Goal: Use online tool/utility: Utilize a website feature to perform a specific function

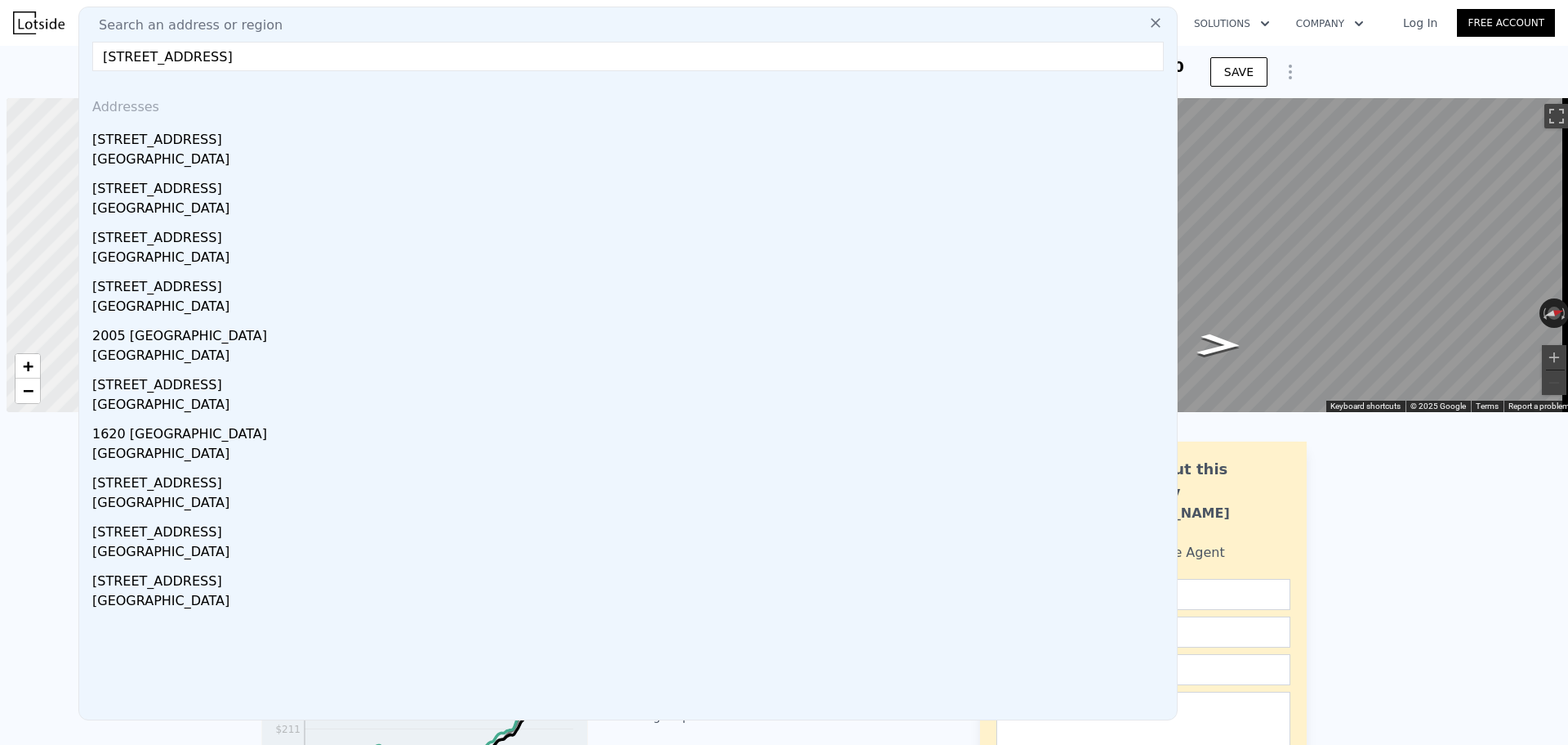
scroll to position [0, 7]
click at [409, 59] on input "[STREET_ADDRESS]" at bounding box center [629, 57] width 1072 height 29
paste input "[STREET_ADDRESS]"
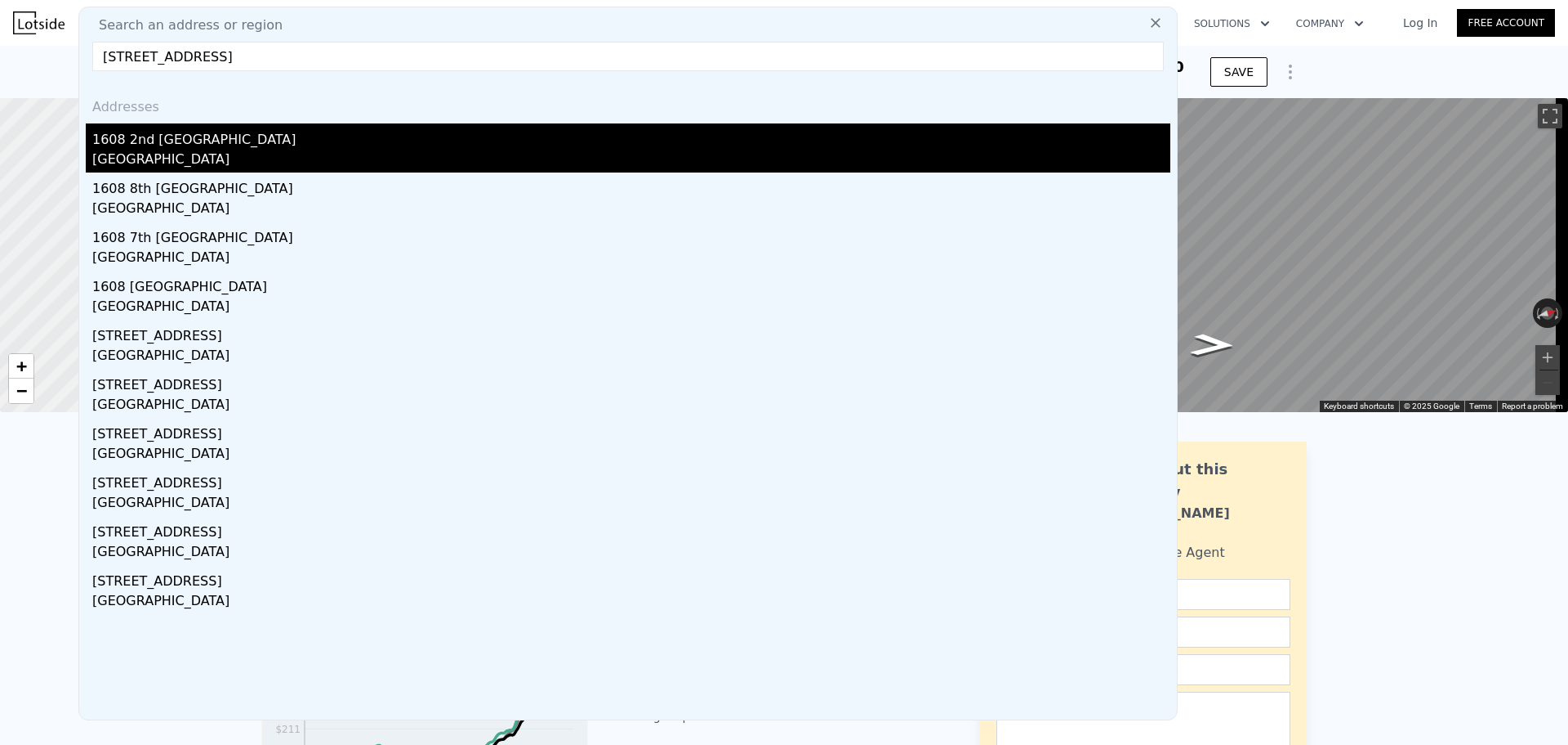
type input "[STREET_ADDRESS]"
click at [295, 148] on div "1608 2nd [GEOGRAPHIC_DATA]" at bounding box center [631, 137] width 1079 height 26
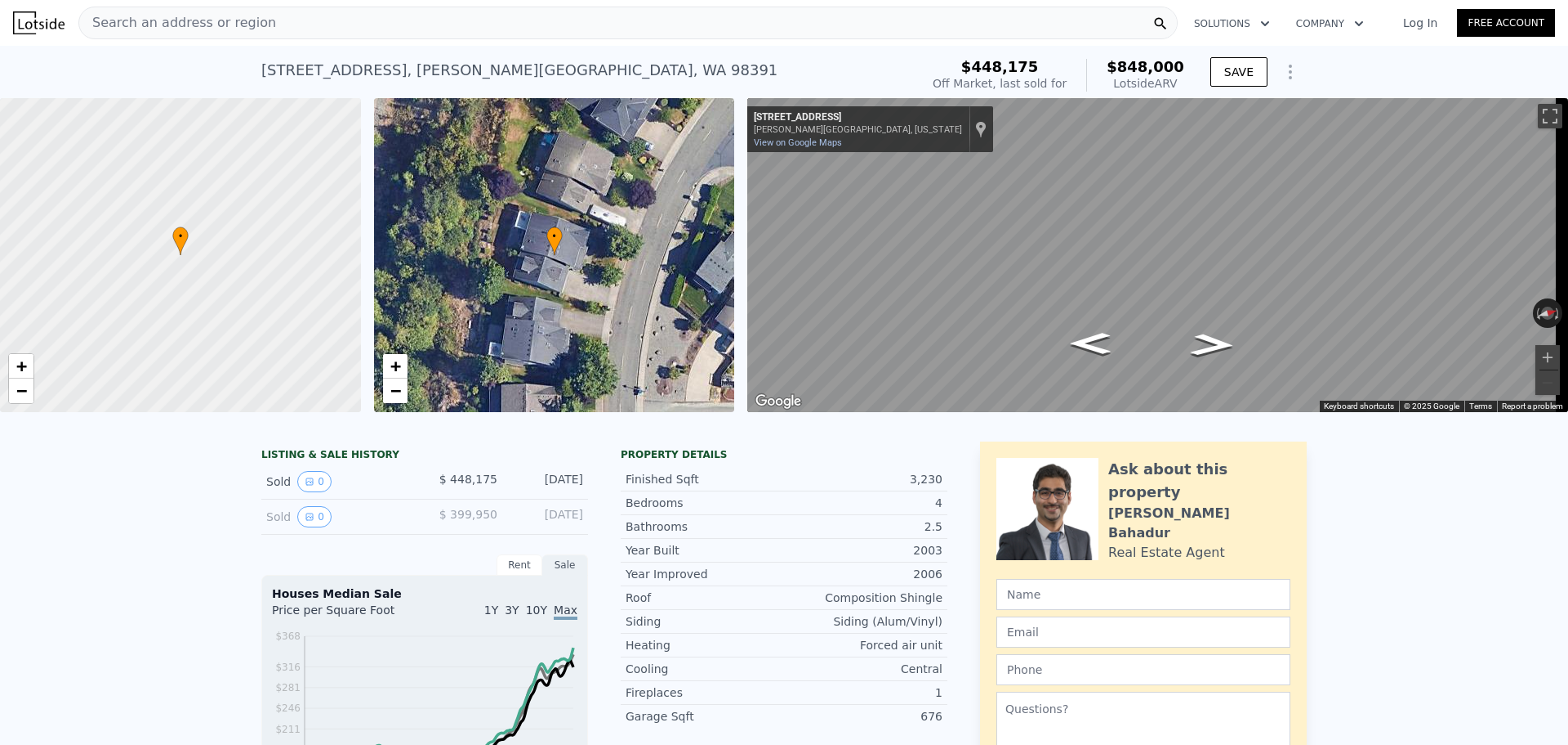
type input "3"
type input "5"
type input "1.5"
type input "2.5"
type input "1400"
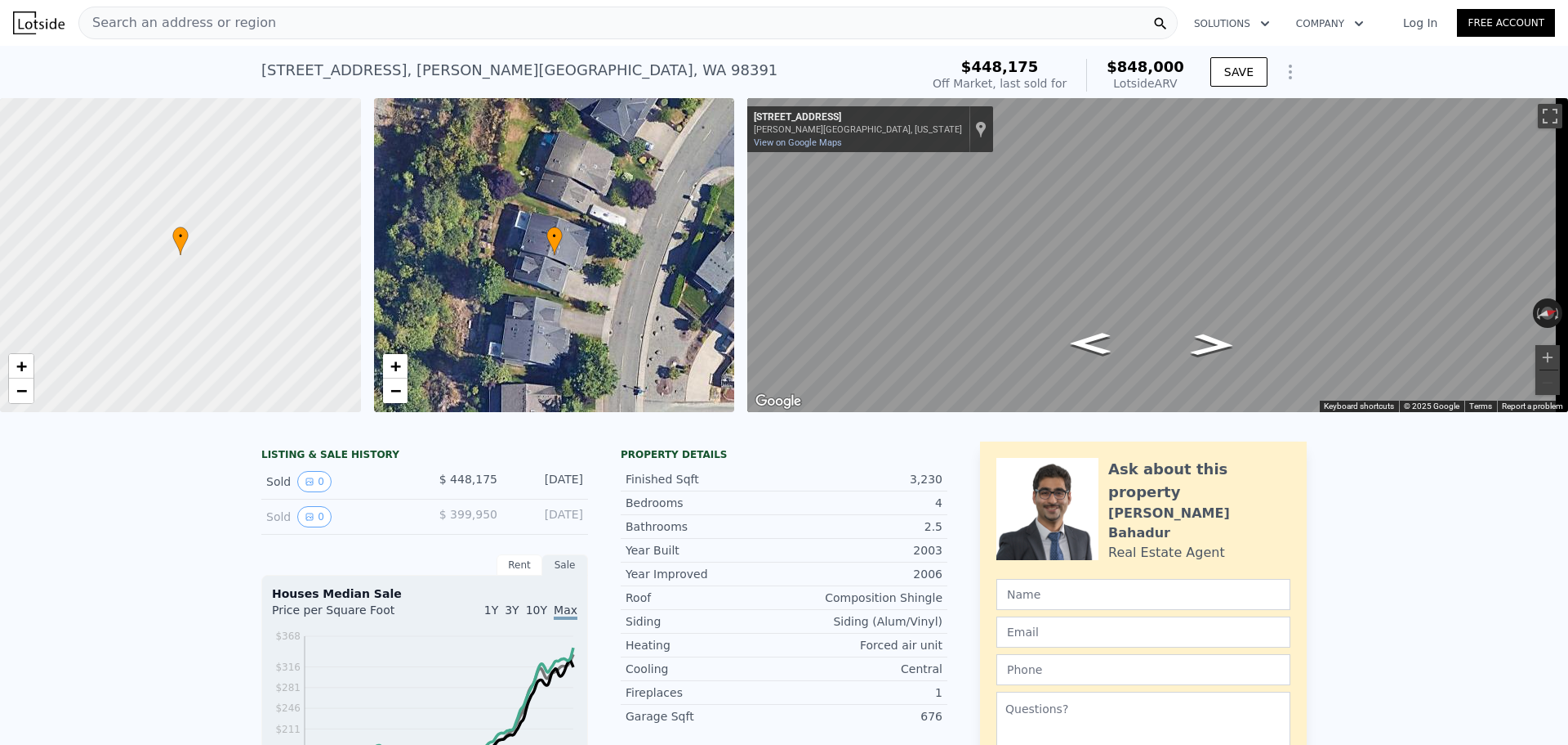
type input "2100"
type input "6008"
type input "14676"
type input "$ 664,000"
type input "-$ 101,525"
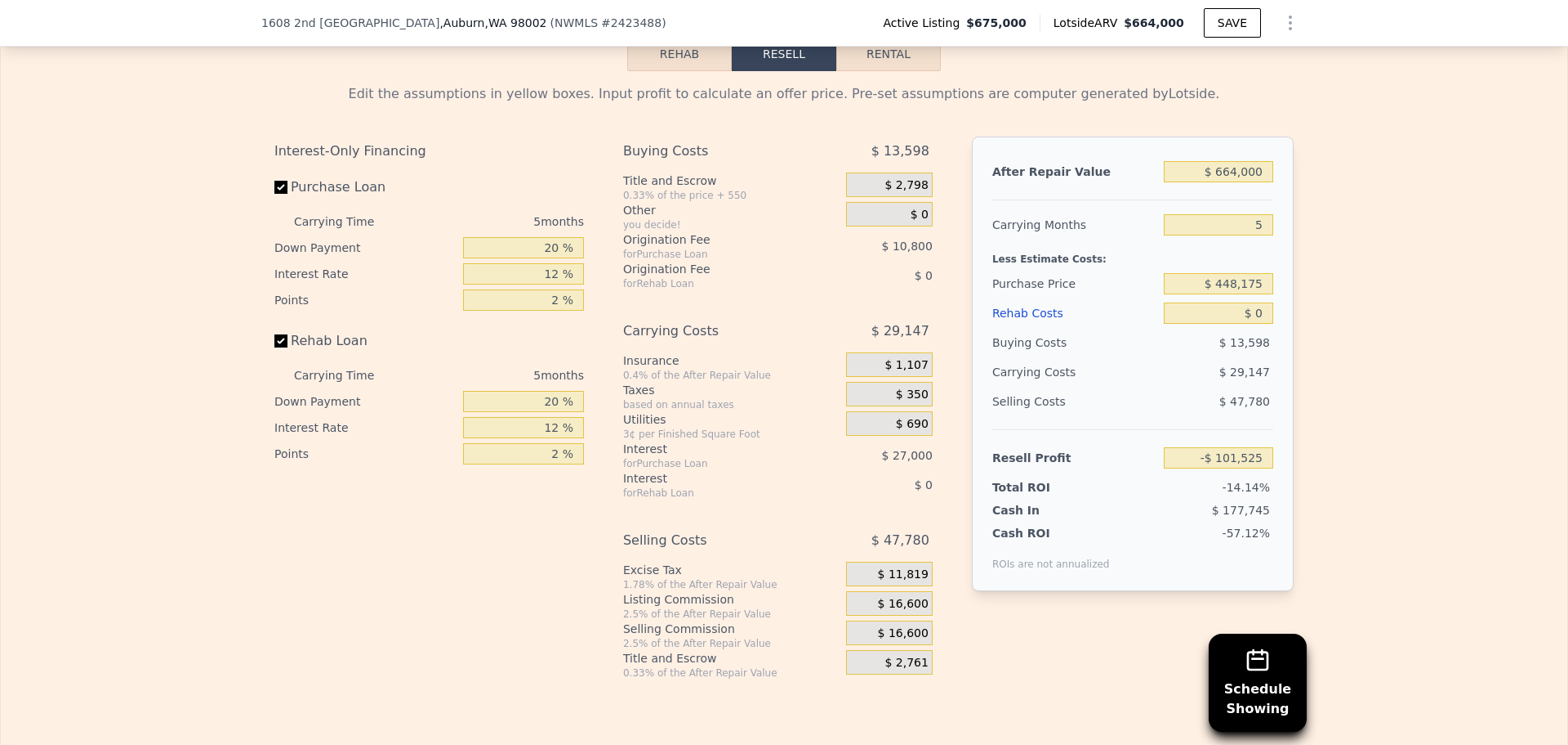
scroll to position [2447, 0]
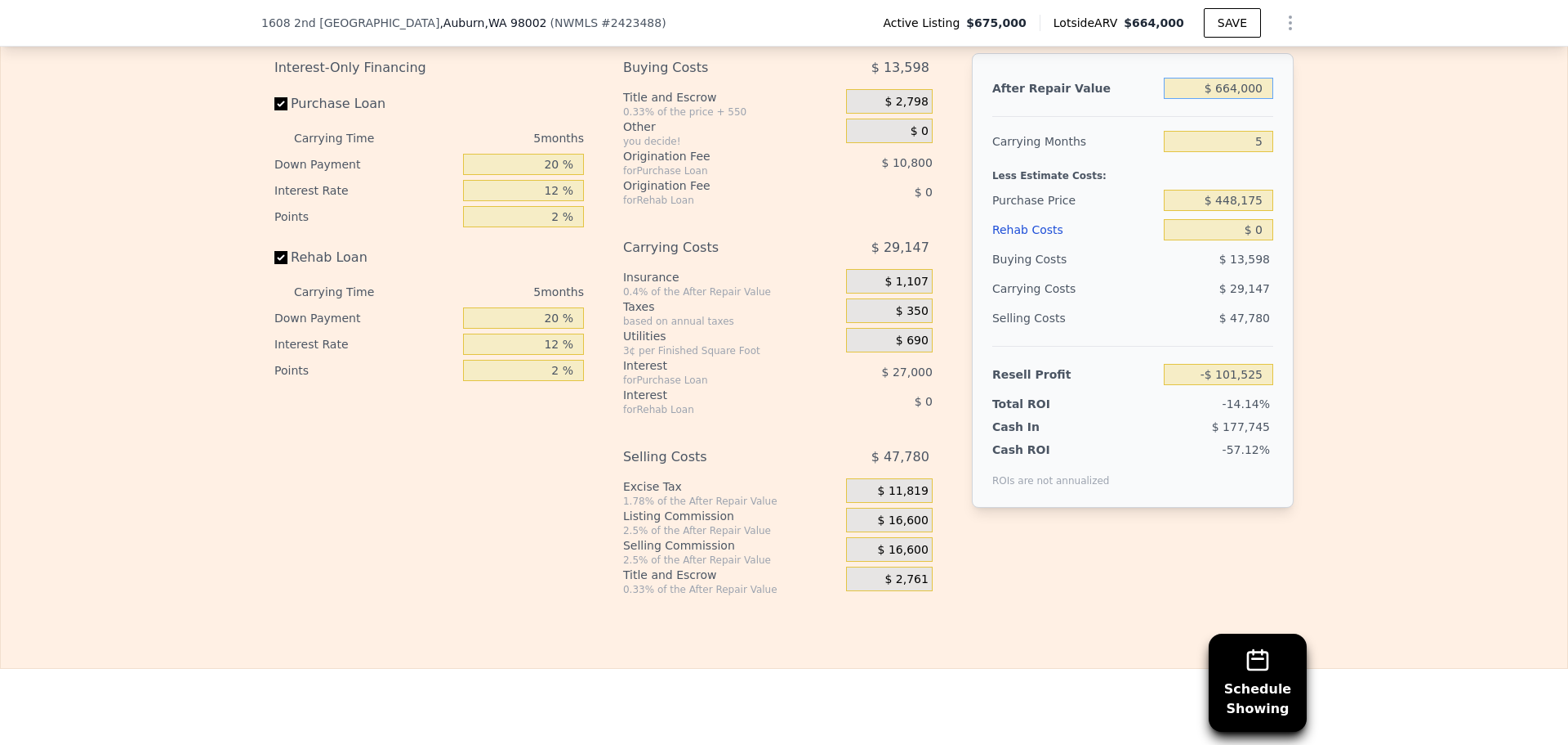
click at [1259, 98] on input "$ 664,000" at bounding box center [1219, 89] width 109 height 21
type input "$ 6"
type input "-$ 717,182"
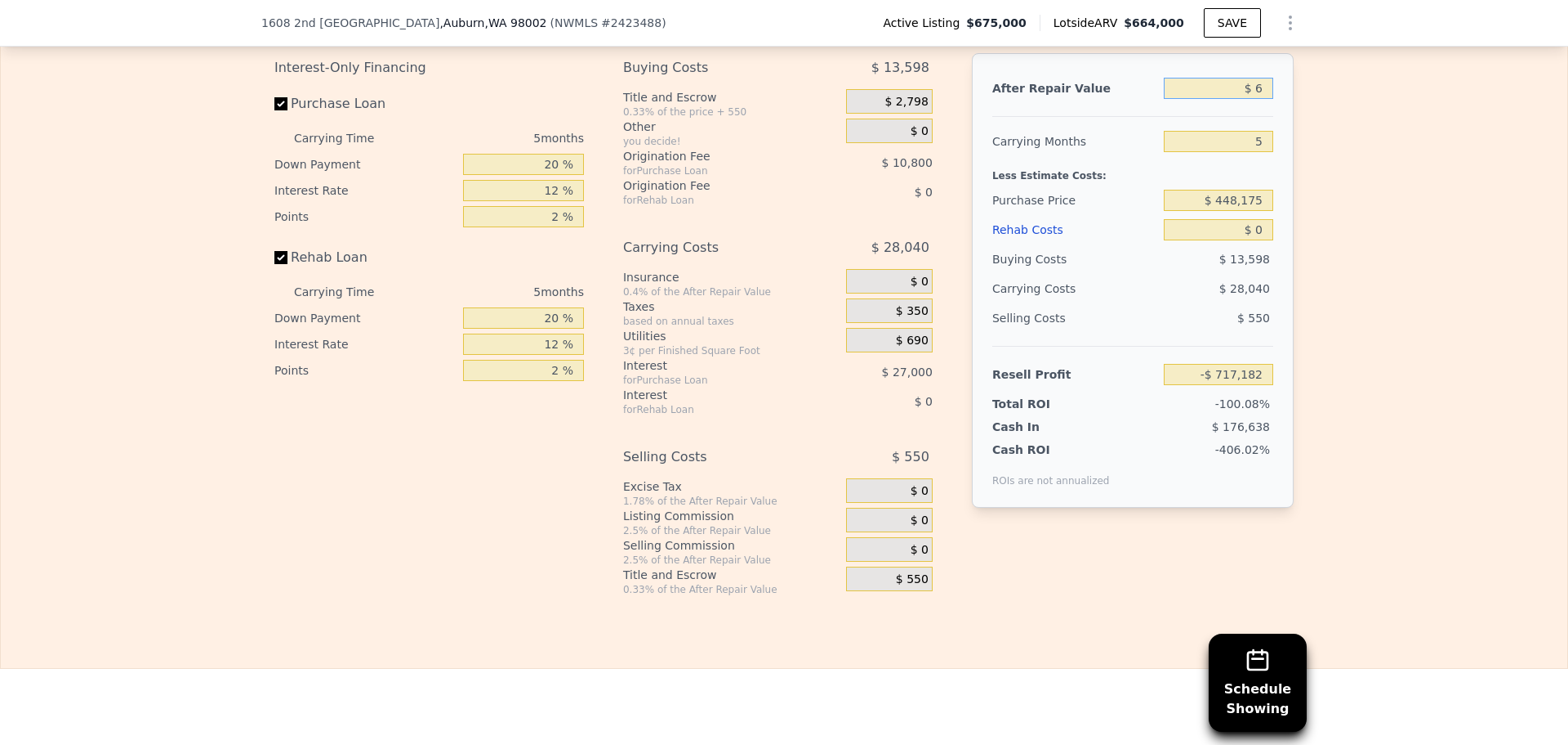
type input "$ 64"
type input "-$ 717,129"
type input "$ 640"
type input "-$ 716,594"
type input "$ 640,000"
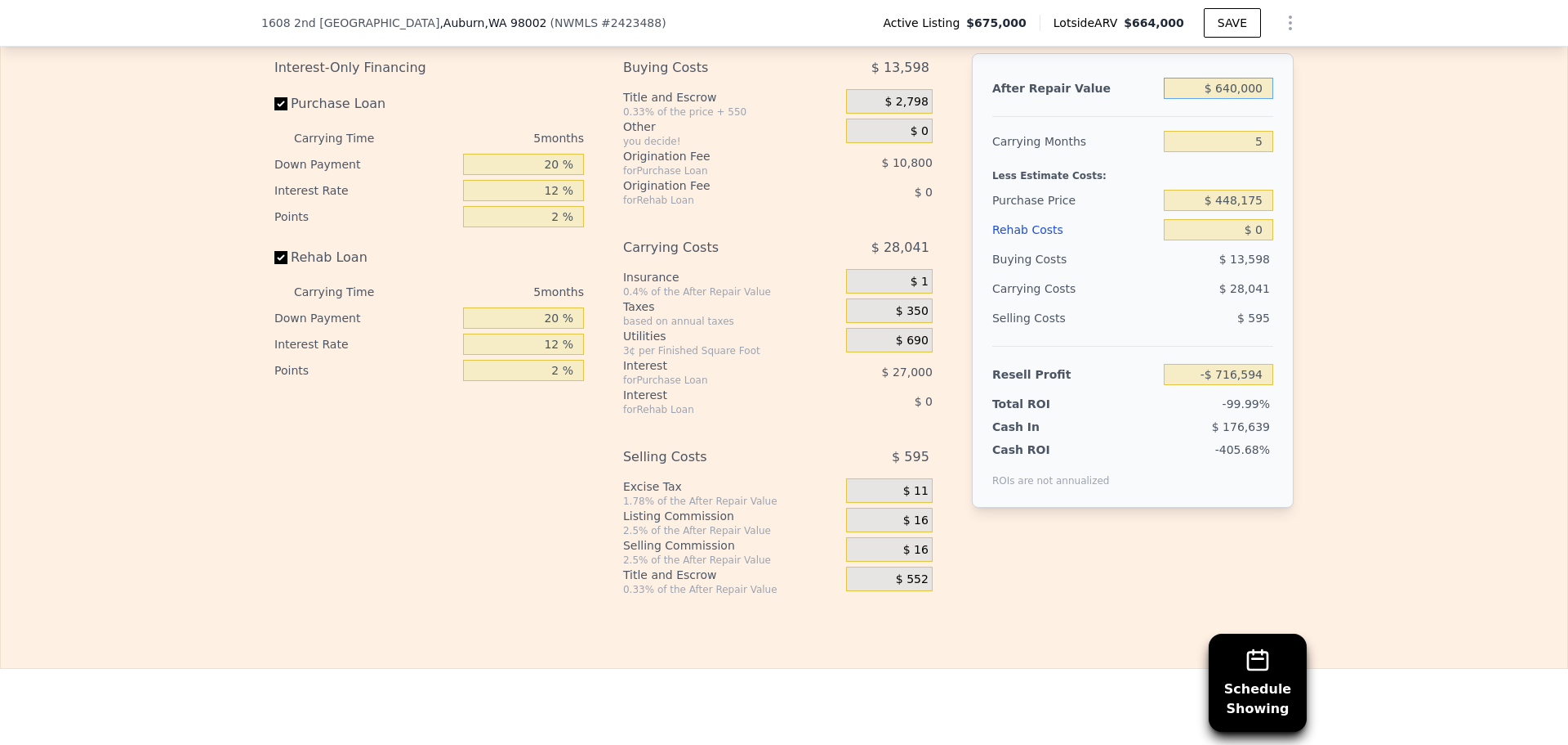
type input "-$ 123,778"
type input "$ 640,000"
click at [1261, 152] on input "5" at bounding box center [1219, 141] width 109 height 21
type input "4"
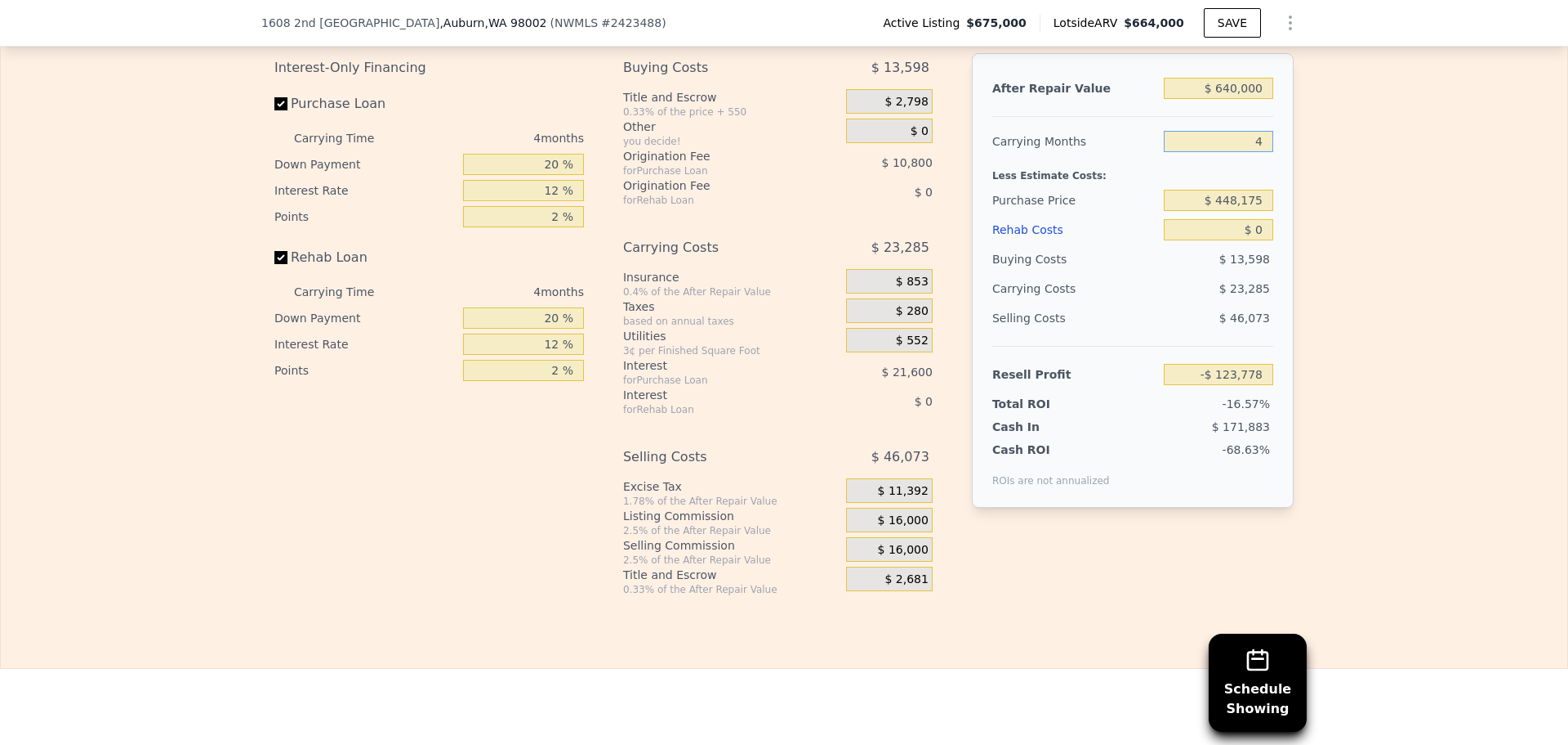
type input "-$ 117,956"
type input "4"
click at [1227, 211] on input "$ 448,175" at bounding box center [1219, 200] width 109 height 21
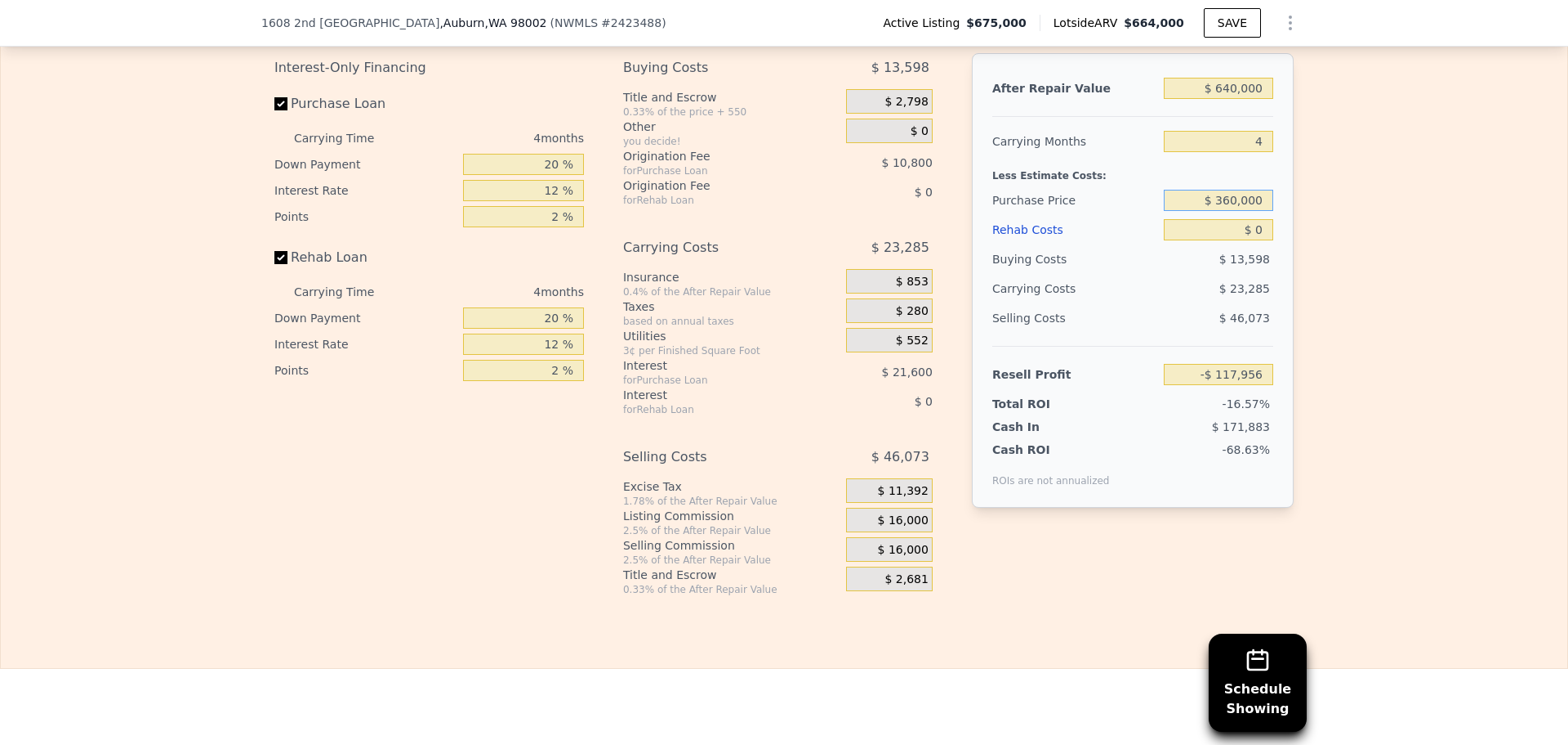
type input "$ 360,000"
click at [1242, 303] on div "$ 23,285" at bounding box center [1187, 289] width 172 height 29
type input "$ 213,213"
click at [1252, 240] on input "$ 0" at bounding box center [1219, 230] width 109 height 21
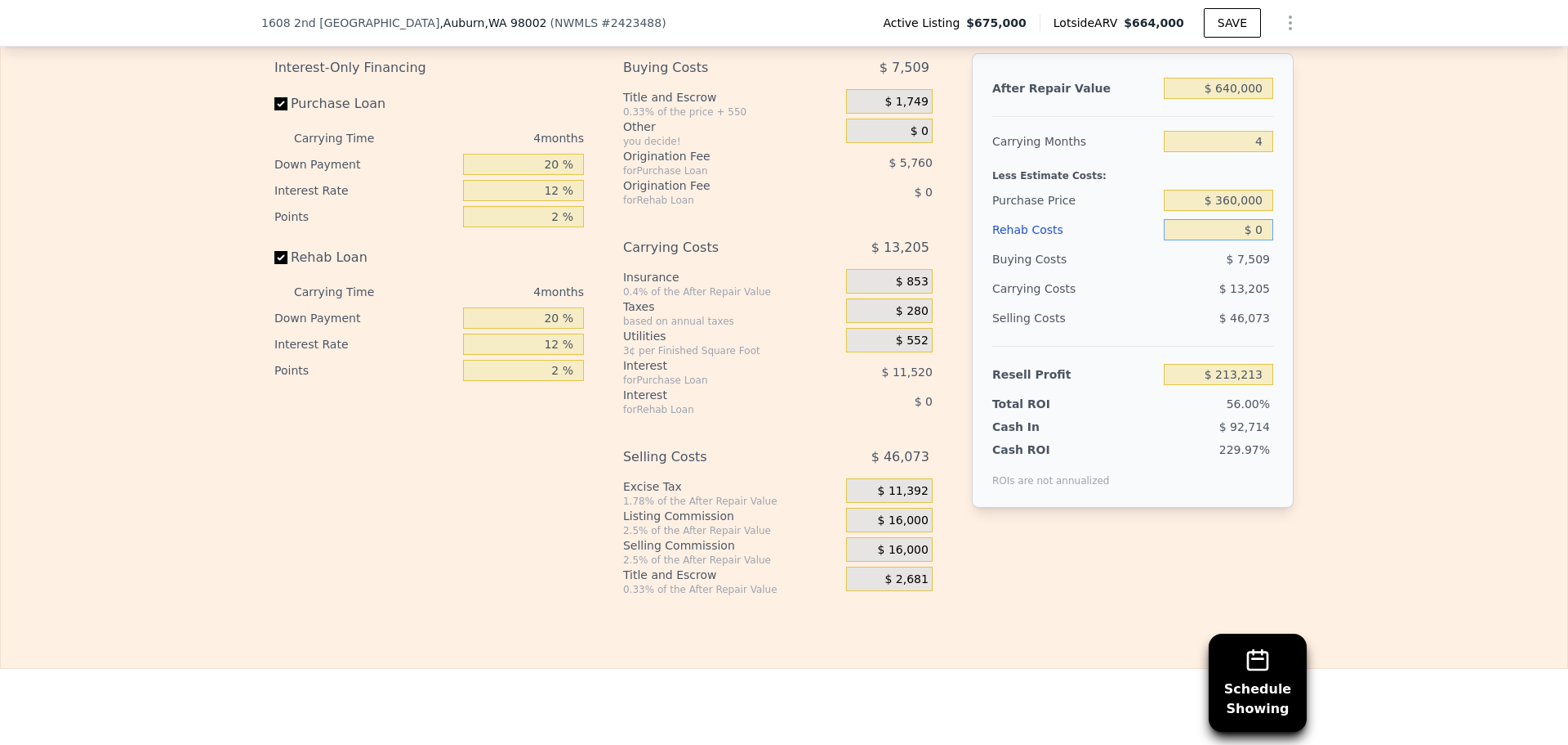
click at [1252, 240] on input "$ 0" at bounding box center [1219, 230] width 109 height 21
type input "$ 1"
type input "$ 213,212"
type input "$ 11"
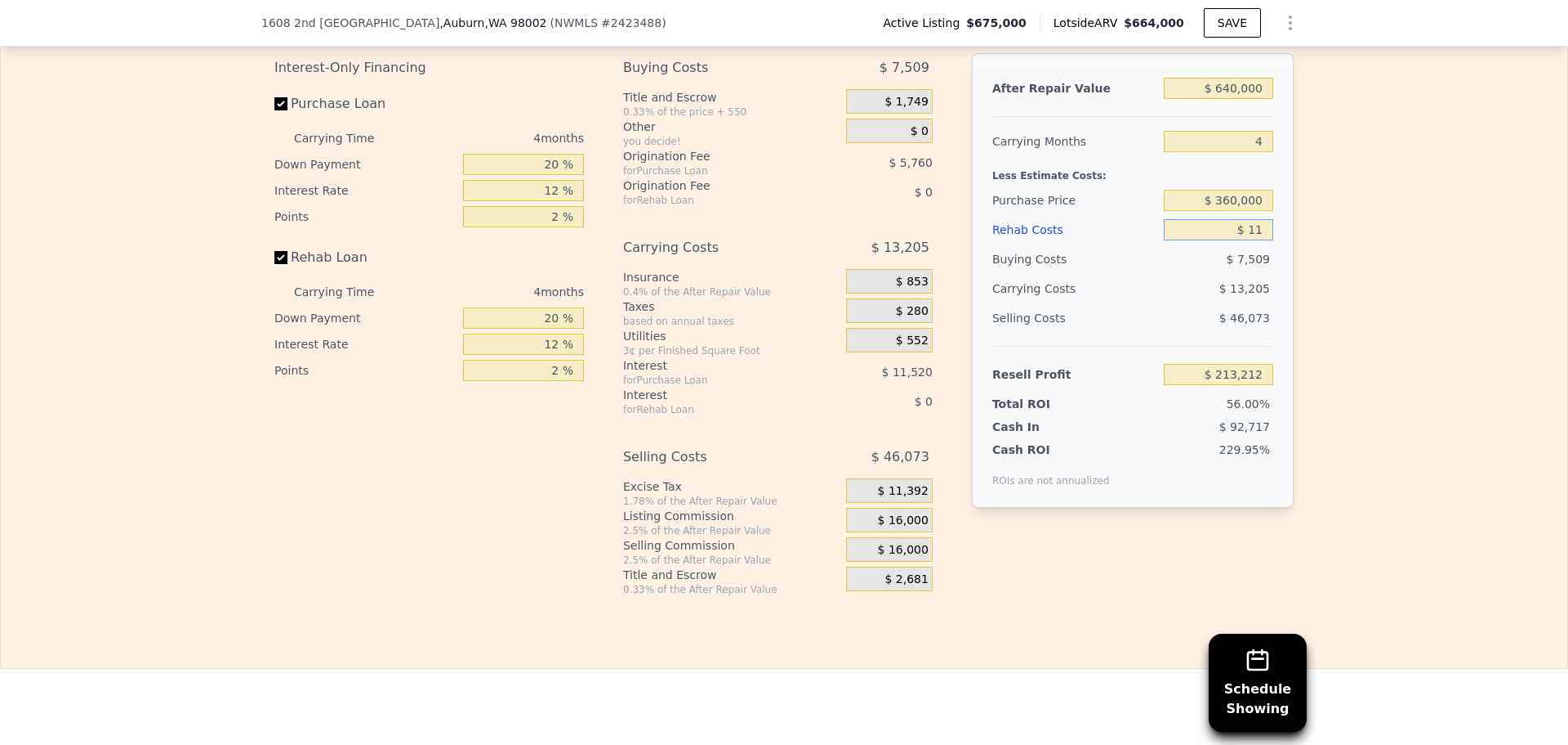
type input "$ 213,202"
type input "$ 115"
type input "$ 213,092"
type input "$ 115,000"
type input "$ 92,693"
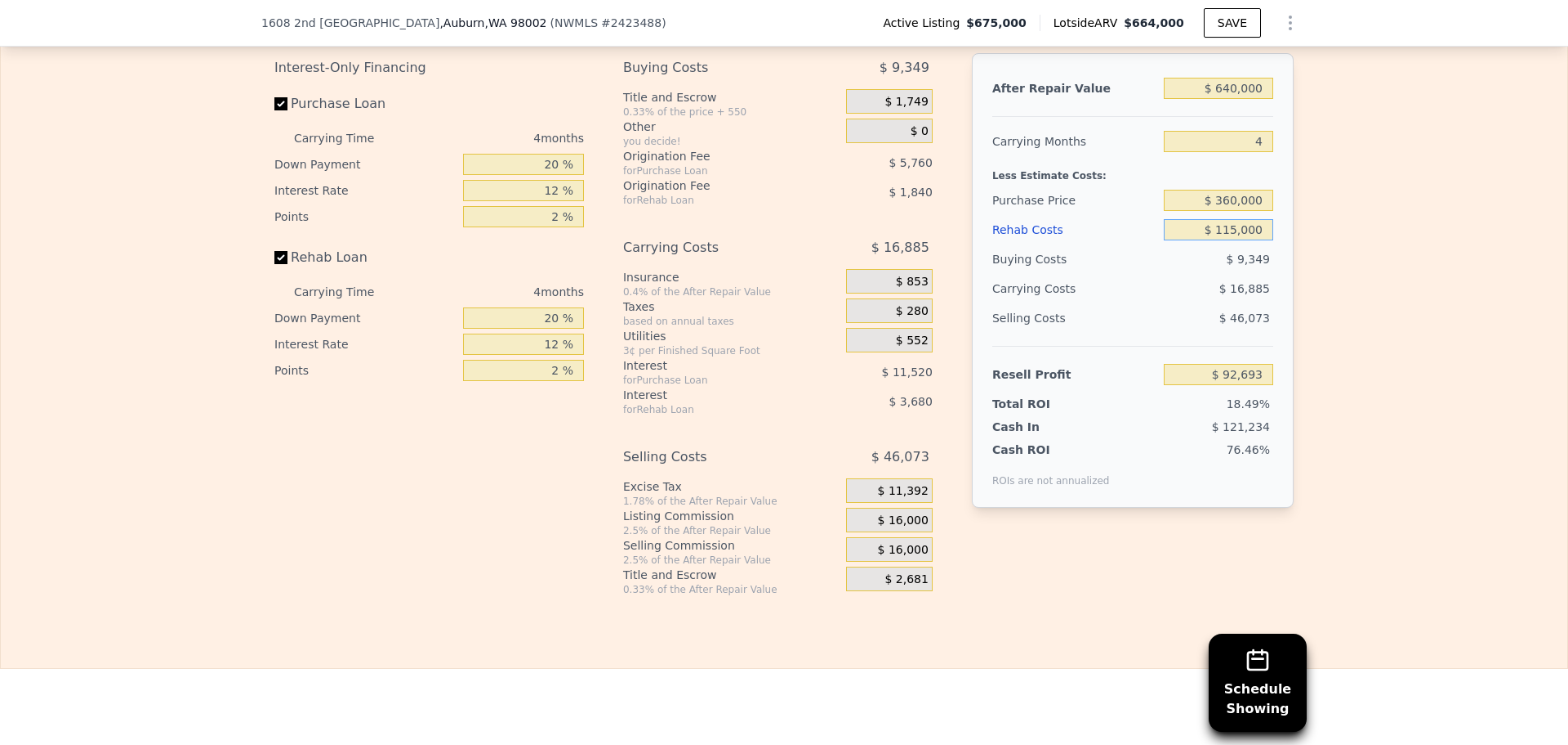
type input "$ 115,000"
click at [892, 529] on span "$ 16,000" at bounding box center [903, 520] width 51 height 15
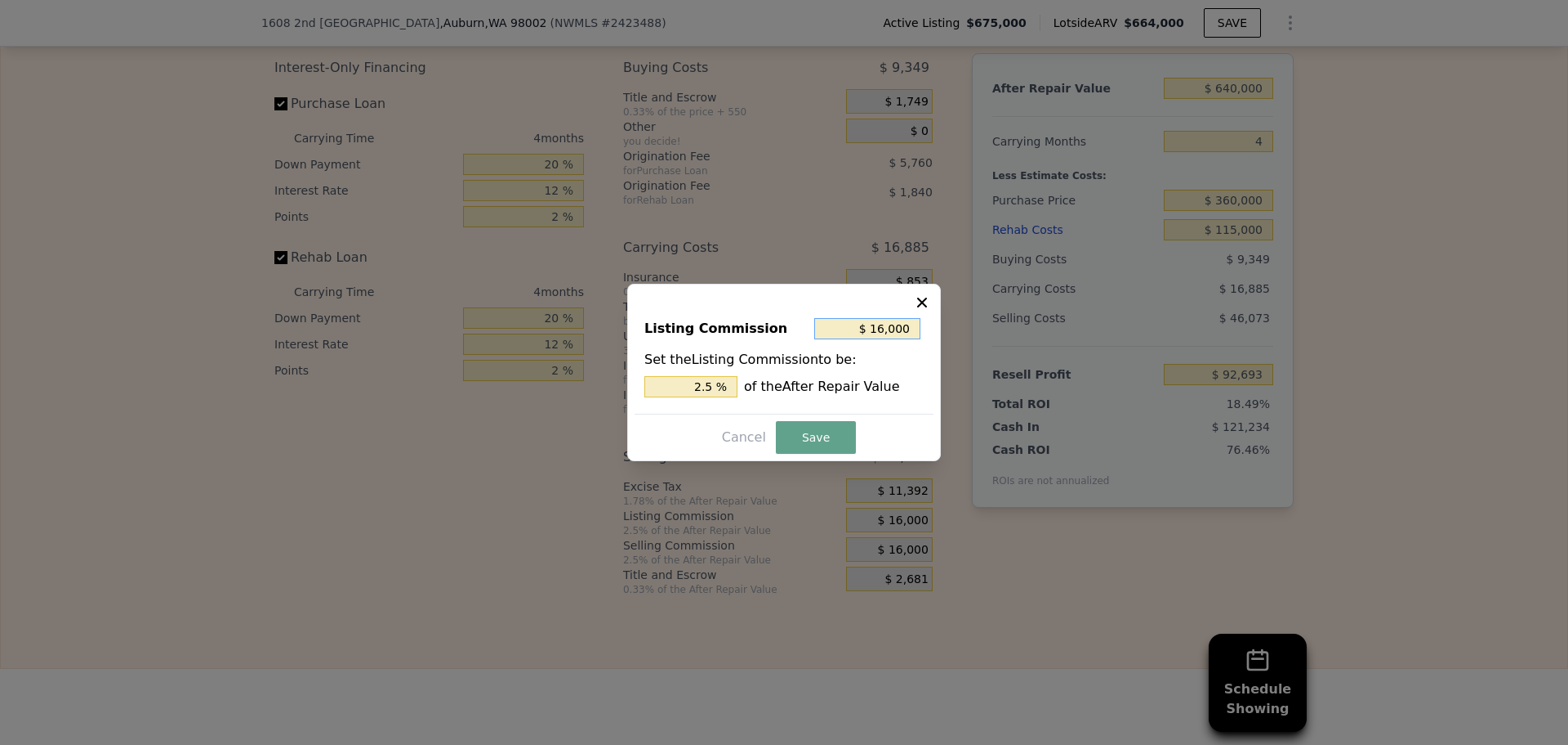
click at [892, 327] on input "$ 16,000" at bounding box center [867, 329] width 106 height 21
type input "$ 1"
type input "0.000 %"
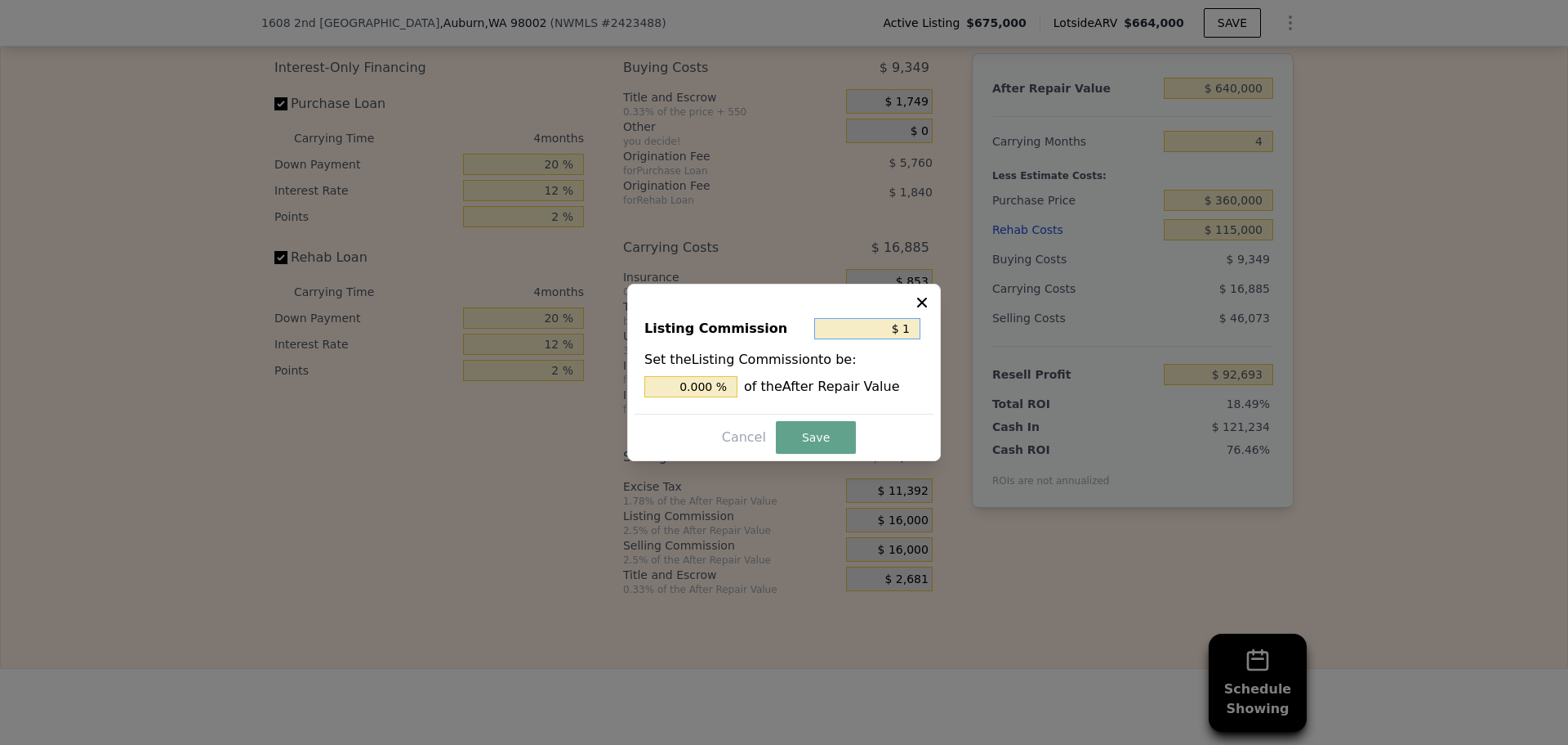
type input "$ 10"
type input "0.002 %"
type input "$ 100"
type input "0.016 %"
type input "$ 1,000"
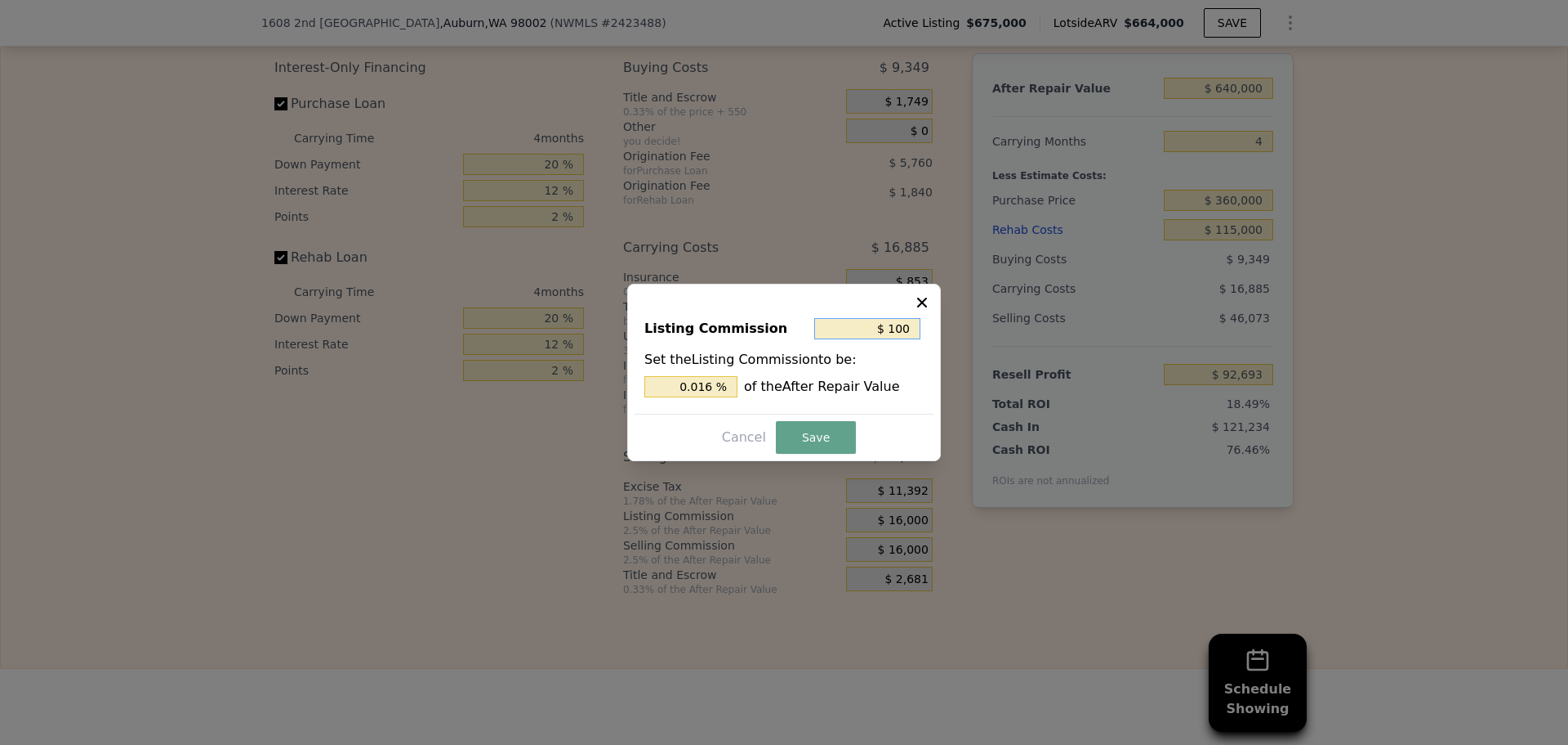
type input "0.156 %"
type input "$ 1,000"
click at [816, 437] on button "Save" at bounding box center [816, 438] width 80 height 33
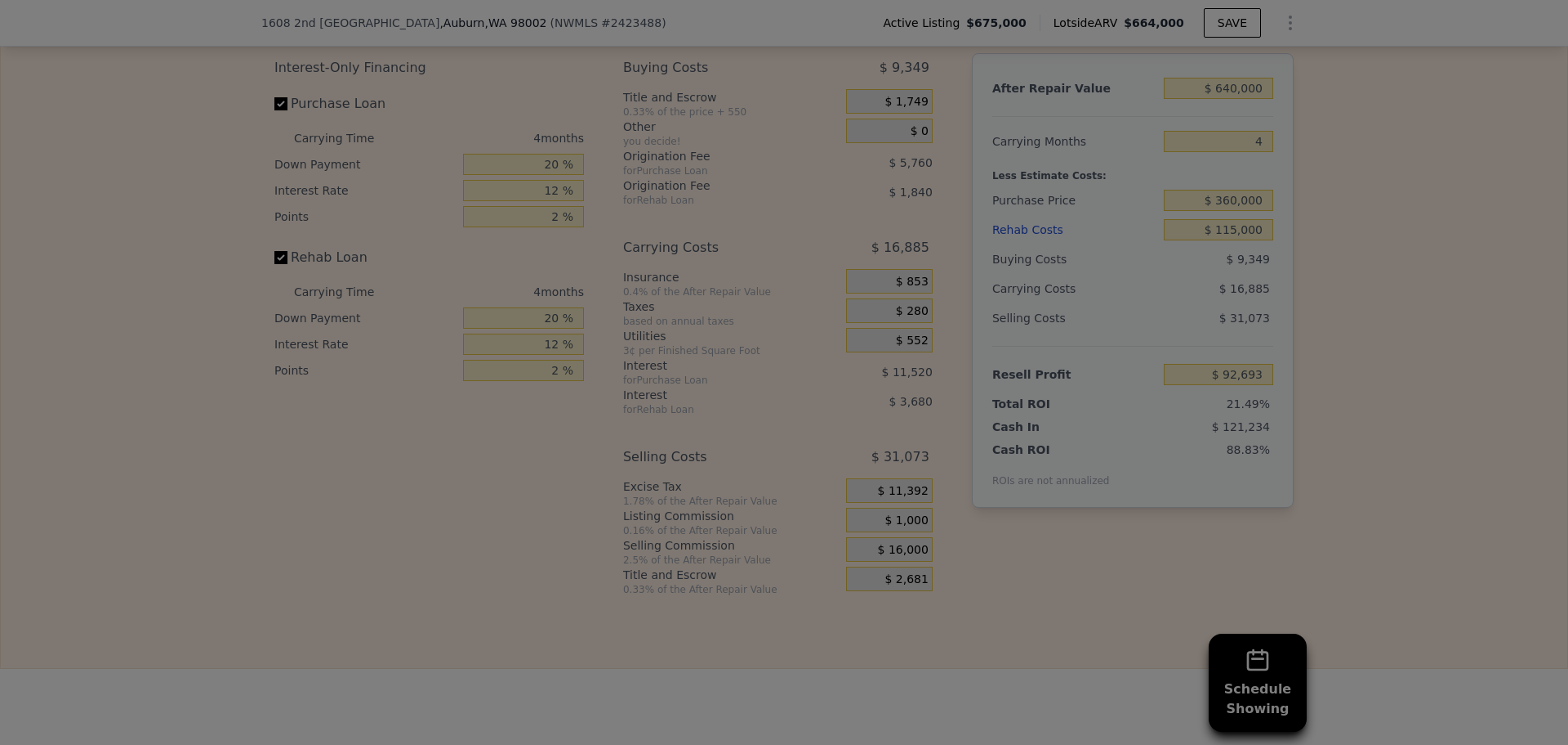
type input "$ 107,693"
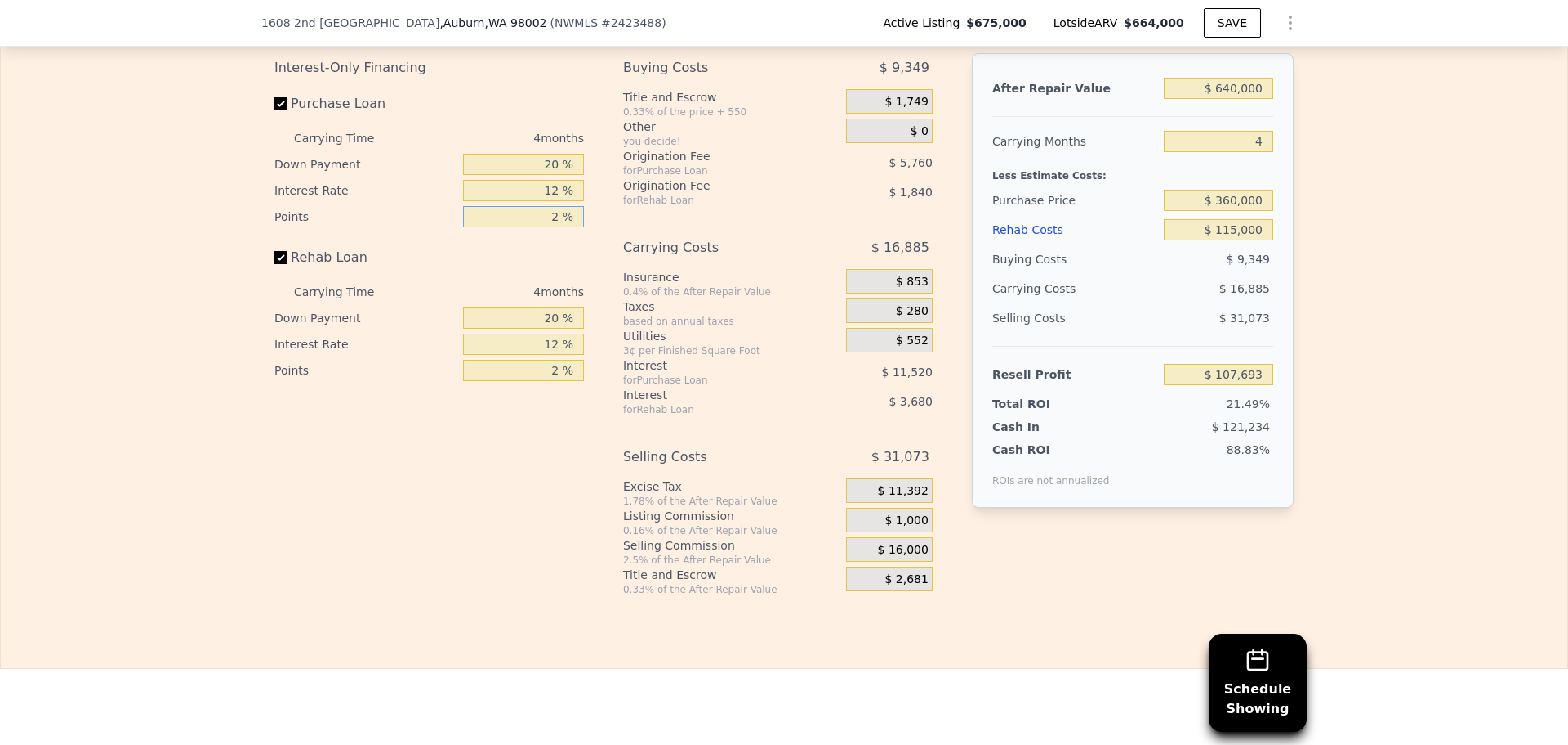
click at [546, 227] on input "2 %" at bounding box center [523, 216] width 121 height 21
type input "1 %"
type input "$ 110,573"
type input "1 %"
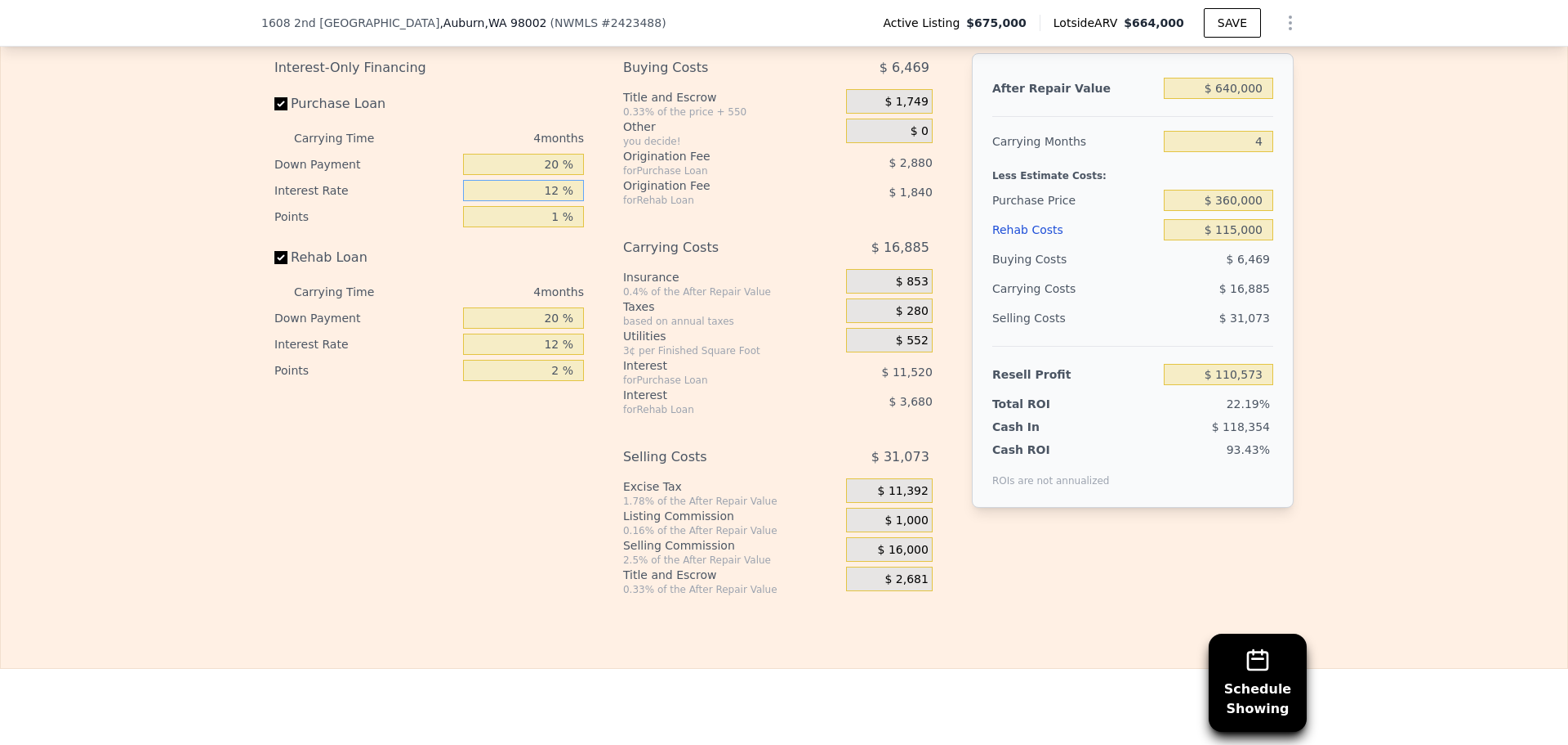
click at [548, 201] on input "12 %" at bounding box center [523, 190] width 121 height 21
type input "1 %"
type input "$ 121,133"
type input "10 %"
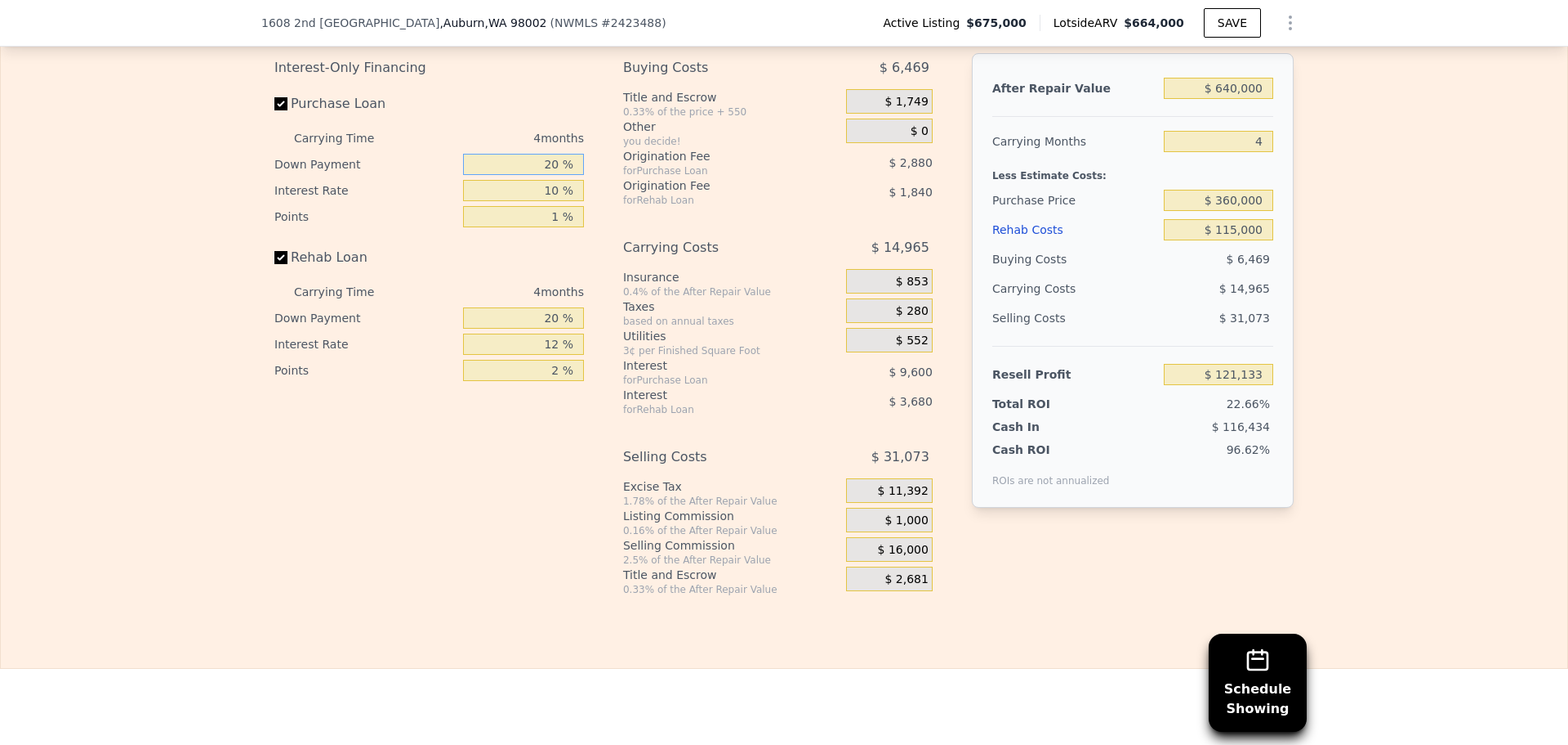
type input "$ 112,493"
click at [526, 175] on input "20 %" at bounding box center [523, 165] width 121 height 21
type input "1 %"
type input "$ 109,529"
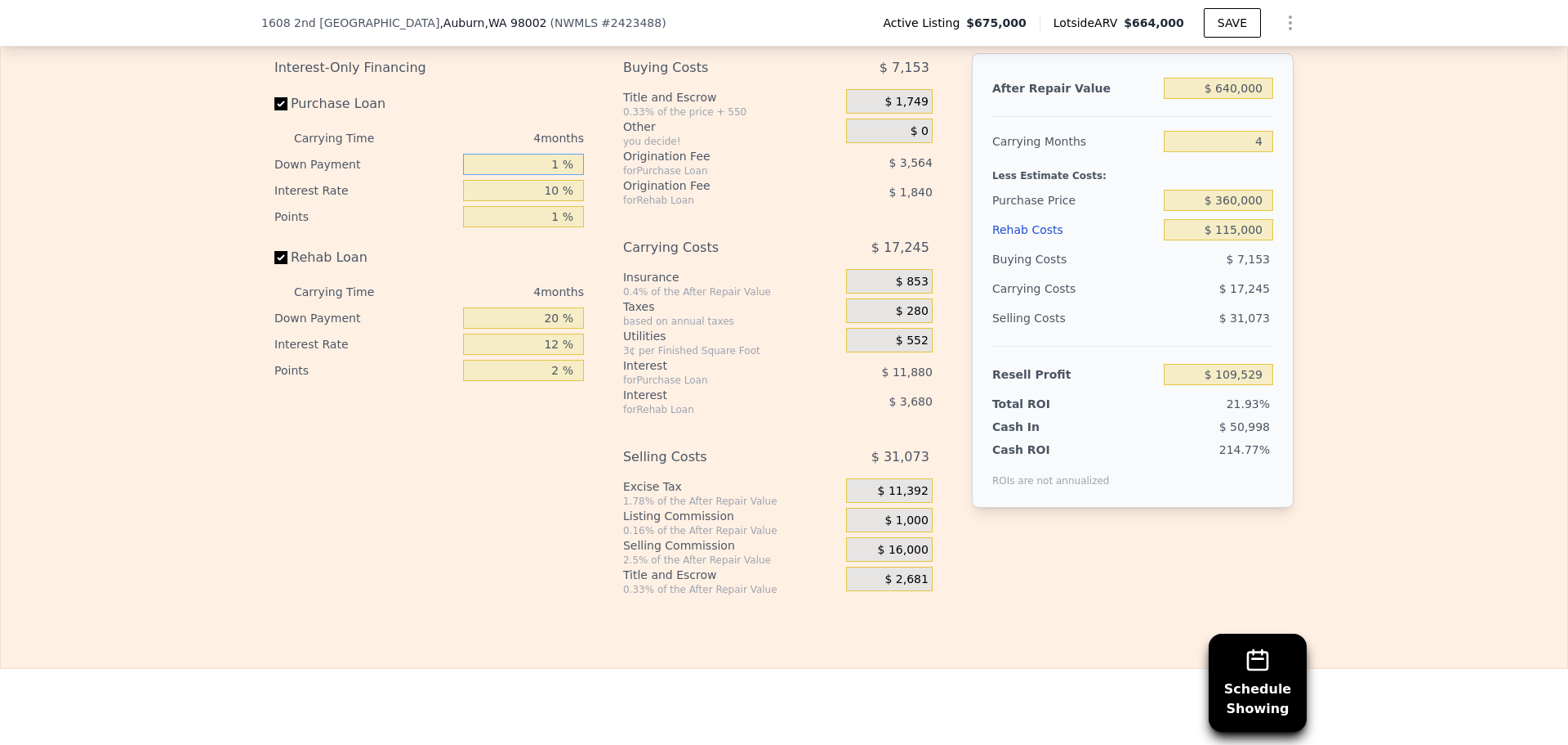
type input "10 %"
type input "$ 110,933"
type input "10 %"
click at [550, 381] on input "2 %" at bounding box center [523, 371] width 121 height 21
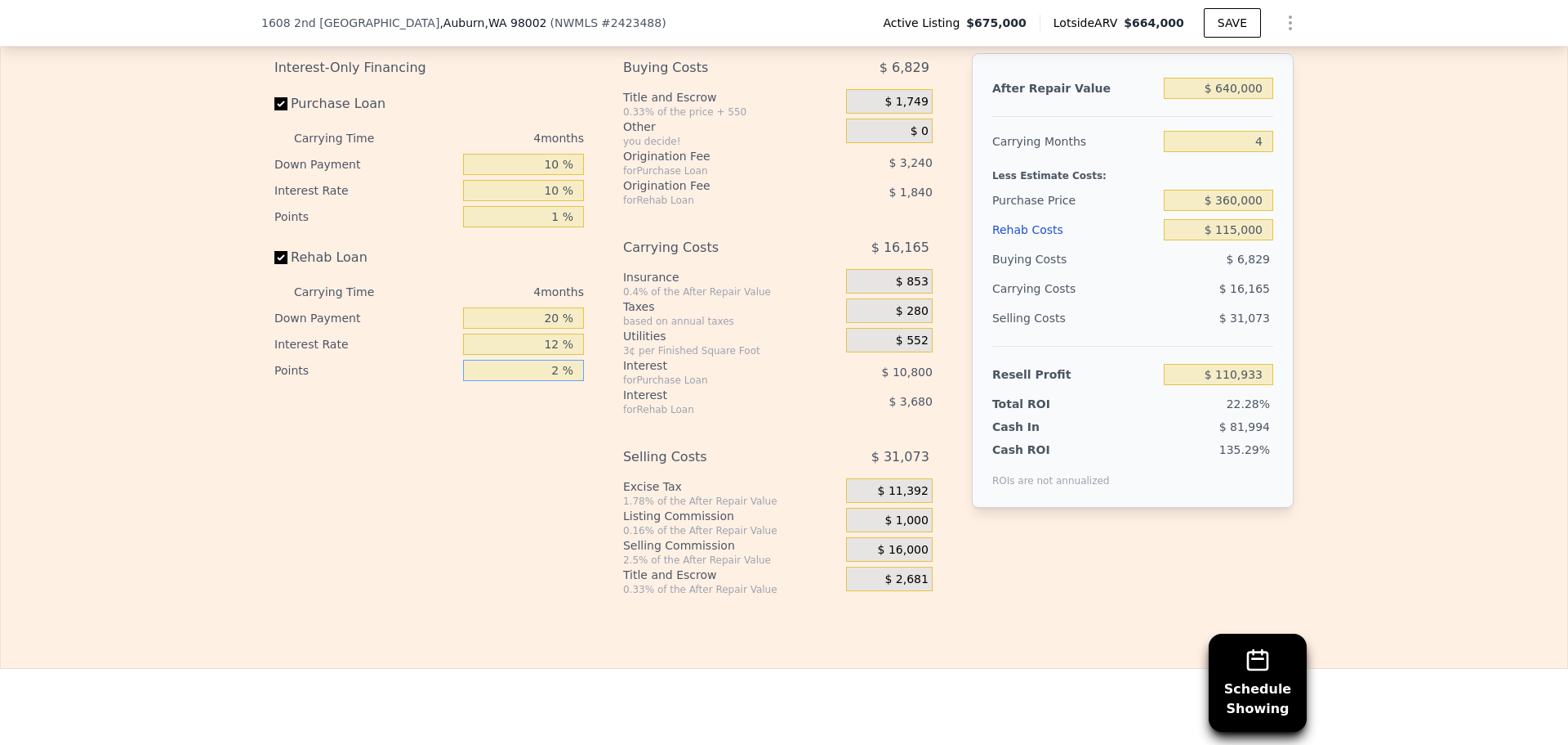
type input "1 %"
type input "$ 111,853"
type input "1 %"
click at [538, 355] on input "12 %" at bounding box center [523, 344] width 121 height 21
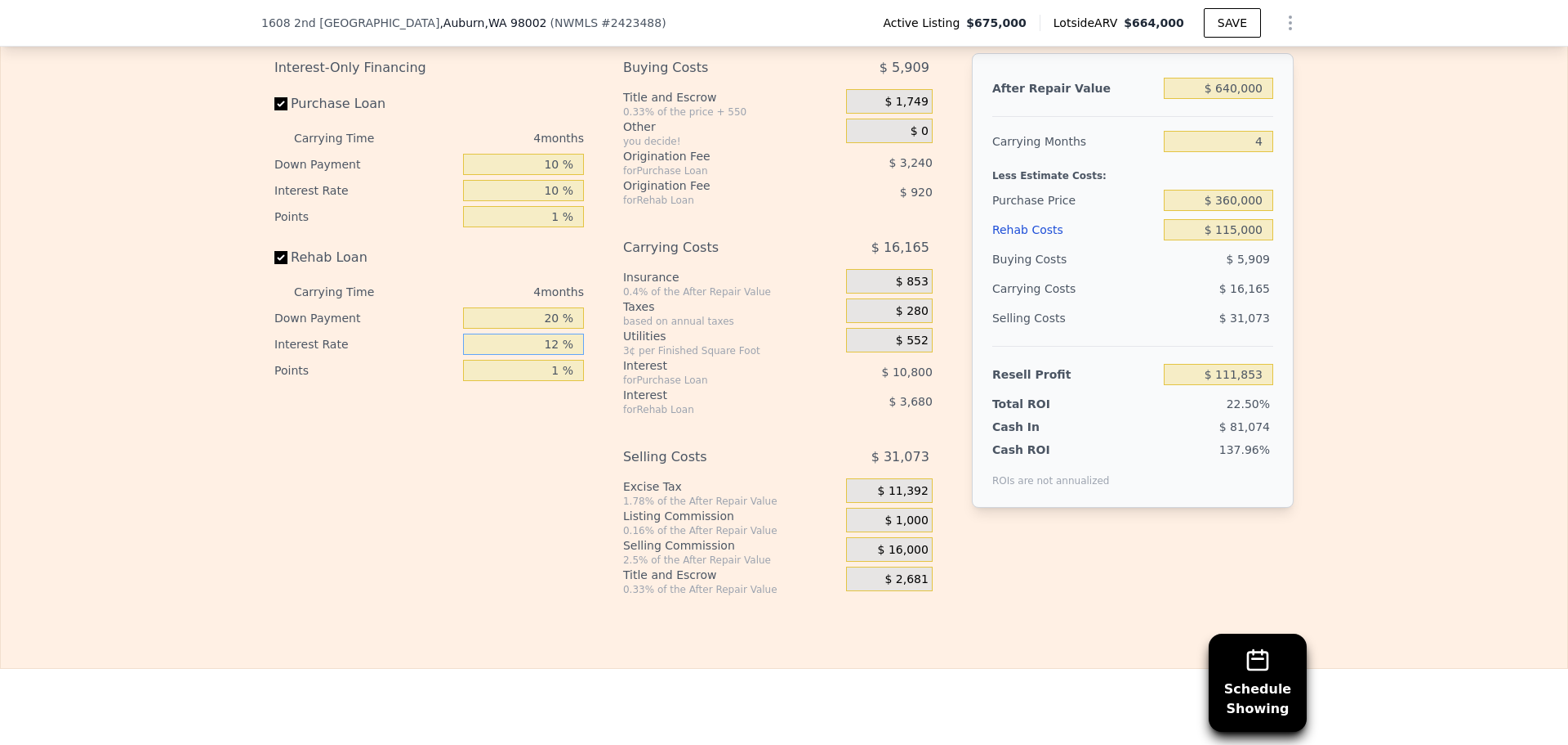
type input "1 %"
type input "$ 115,225"
type input "10 %"
type input "$ 112,465"
type input "10 %"
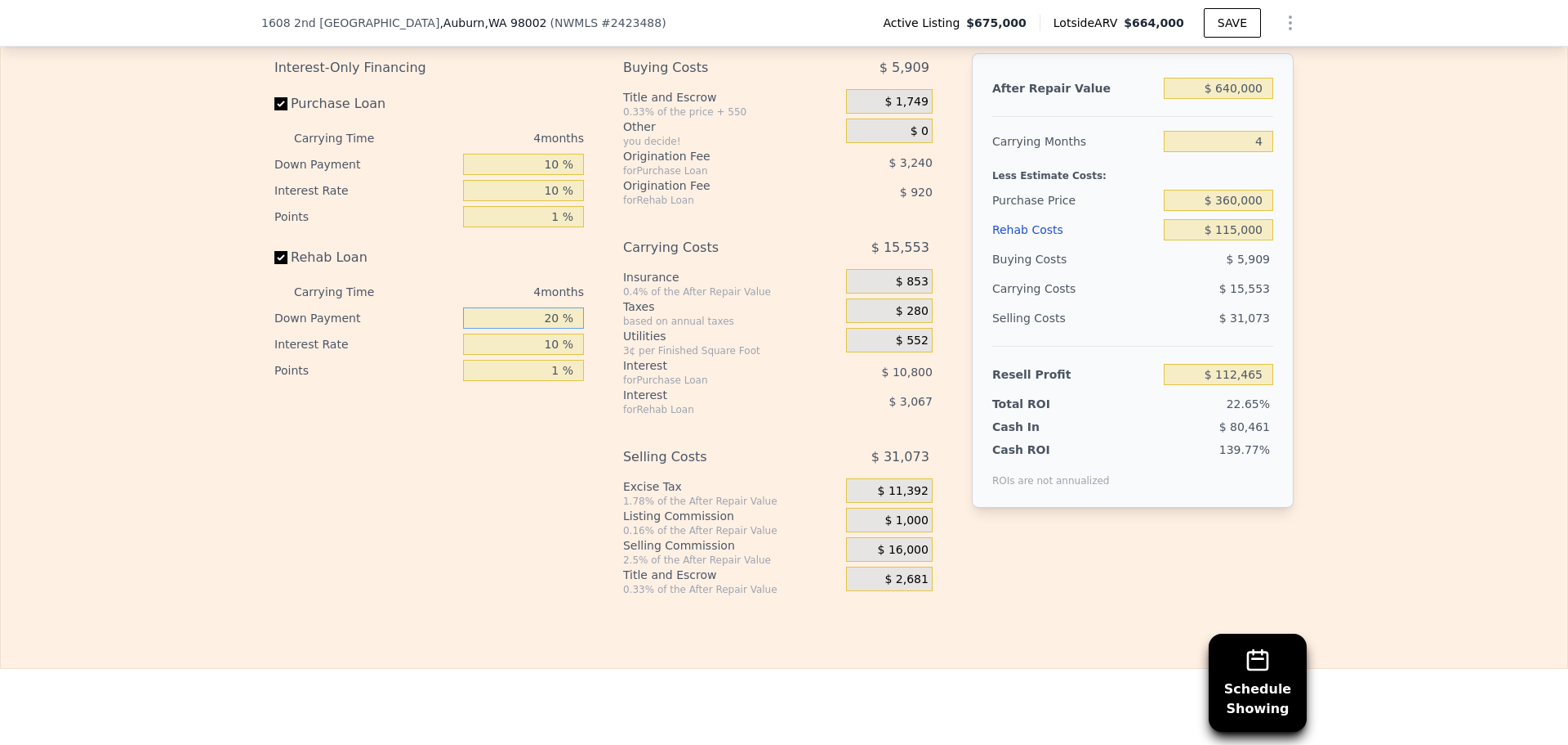
click at [523, 329] on input "20 %" at bounding box center [523, 318] width 121 height 21
type input "1 %"
type input "$ 111,518"
type input "10 %"
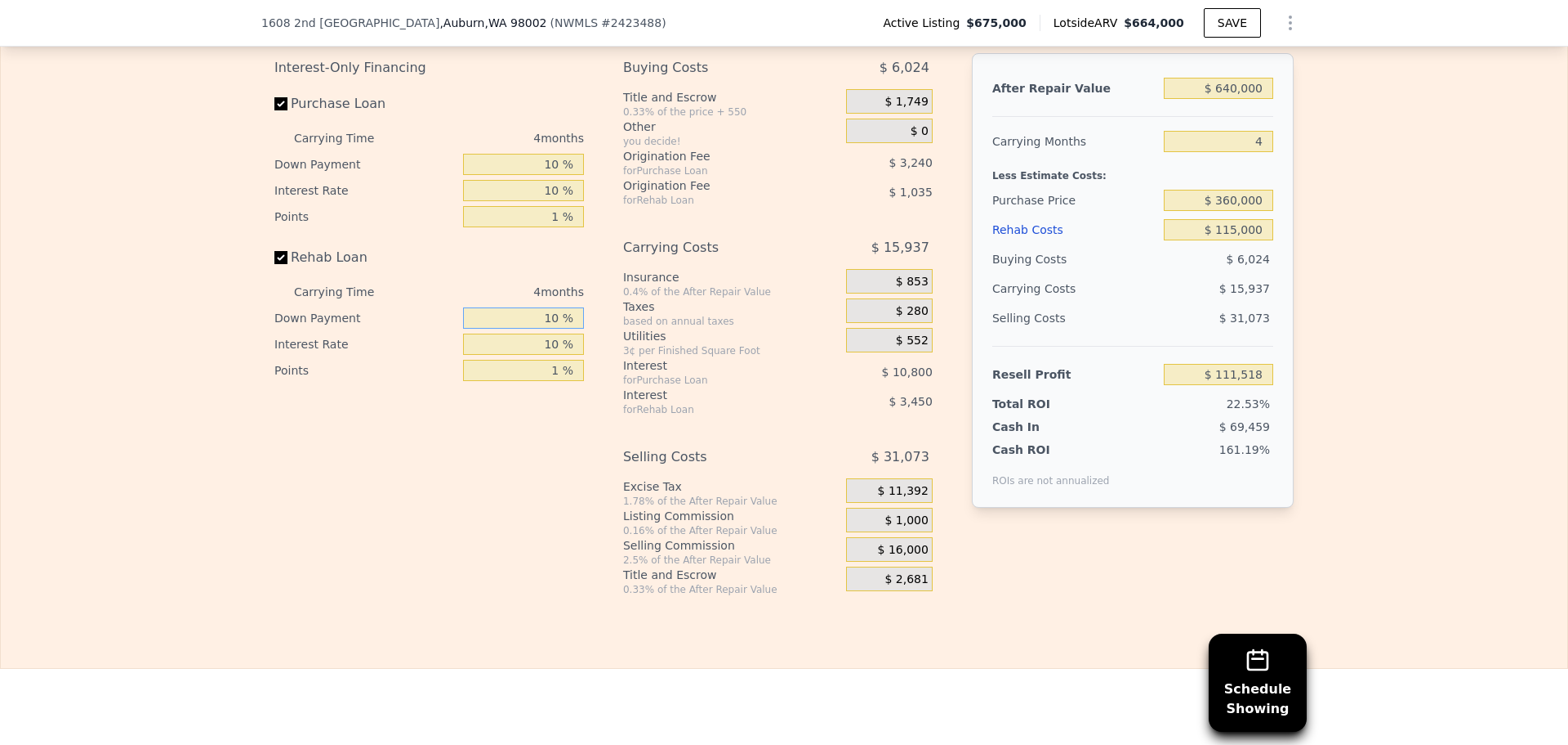
type input "$ 111,966"
type input "10 %"
click at [1167, 561] on div "After Repair Value $ 640,000 Carrying Months 4 Less Estimate Costs: Purchase Pr…" at bounding box center [1133, 311] width 322 height 517
click at [1445, 341] on div "Edit the assumptions in yellow boxes. Input profit to calculate an offer price.…" at bounding box center [784, 292] width 1567 height 608
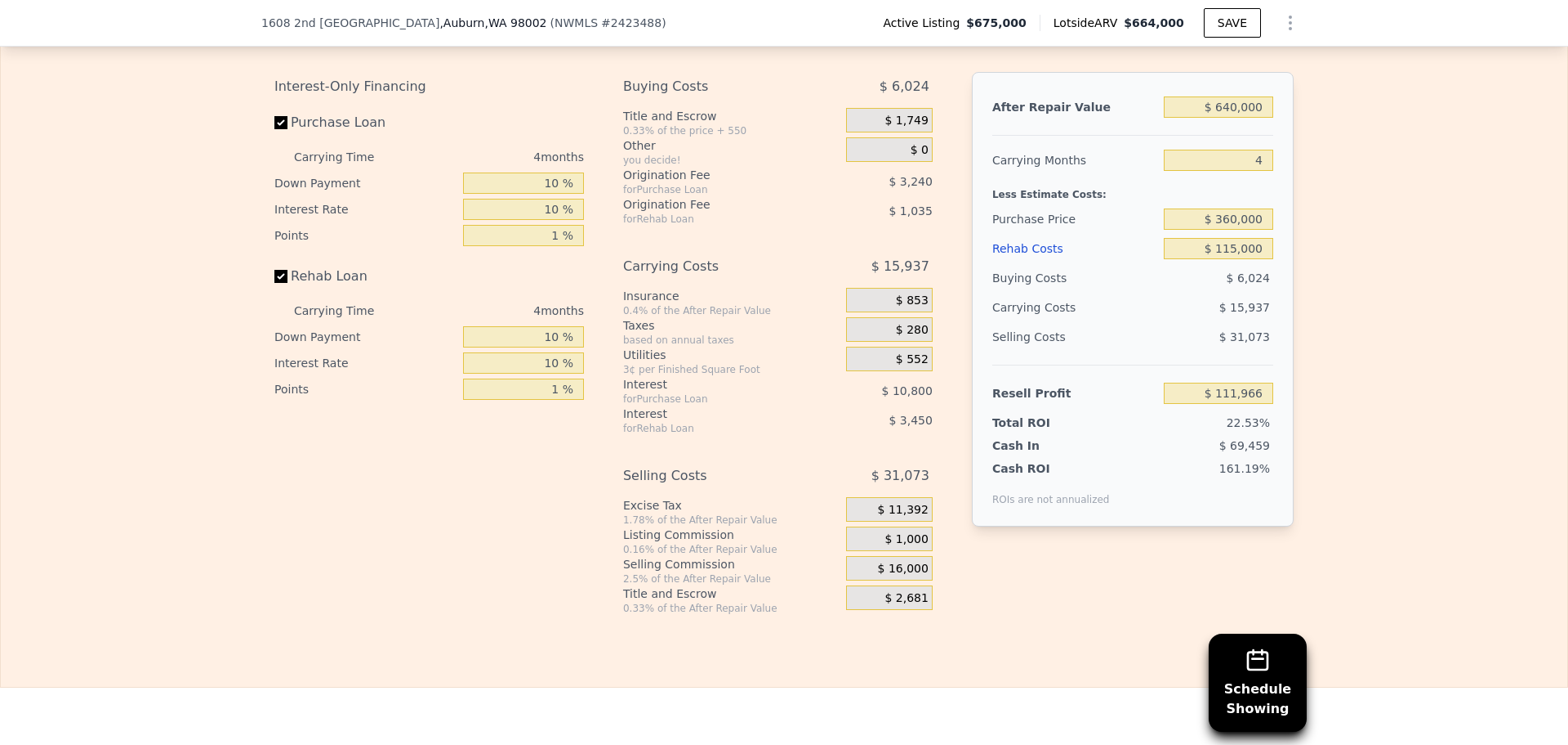
scroll to position [2398, 0]
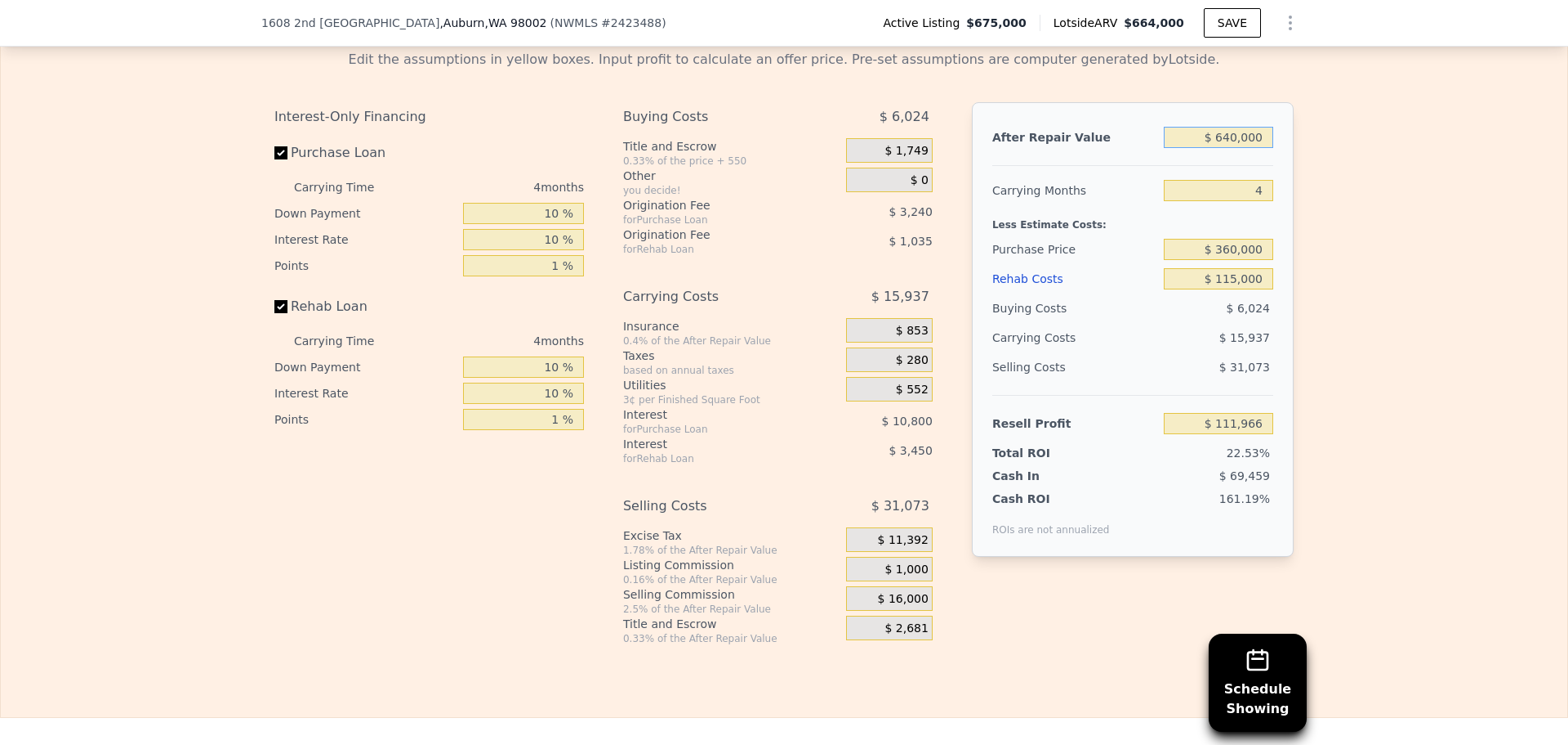
click at [1250, 148] on input "$ 640,000" at bounding box center [1219, 137] width 109 height 21
type input "$ 66"
type input "-$ 496,595"
type input "$ 660"
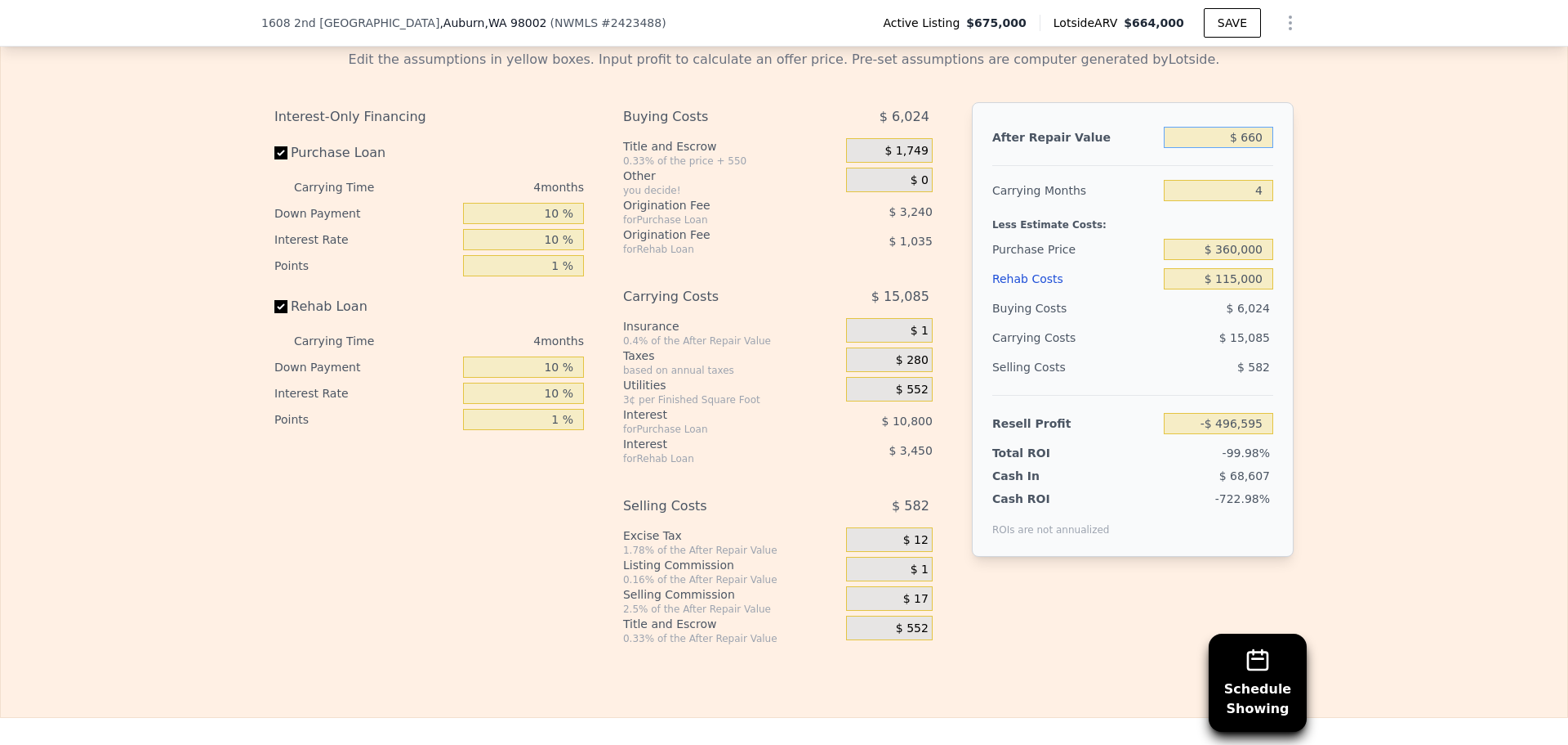
type input "-$ 496,031"
type input "$ 660,000"
type input "$ 130,985"
click at [1226, 148] on input "$ 660,000" at bounding box center [1219, 137] width 109 height 21
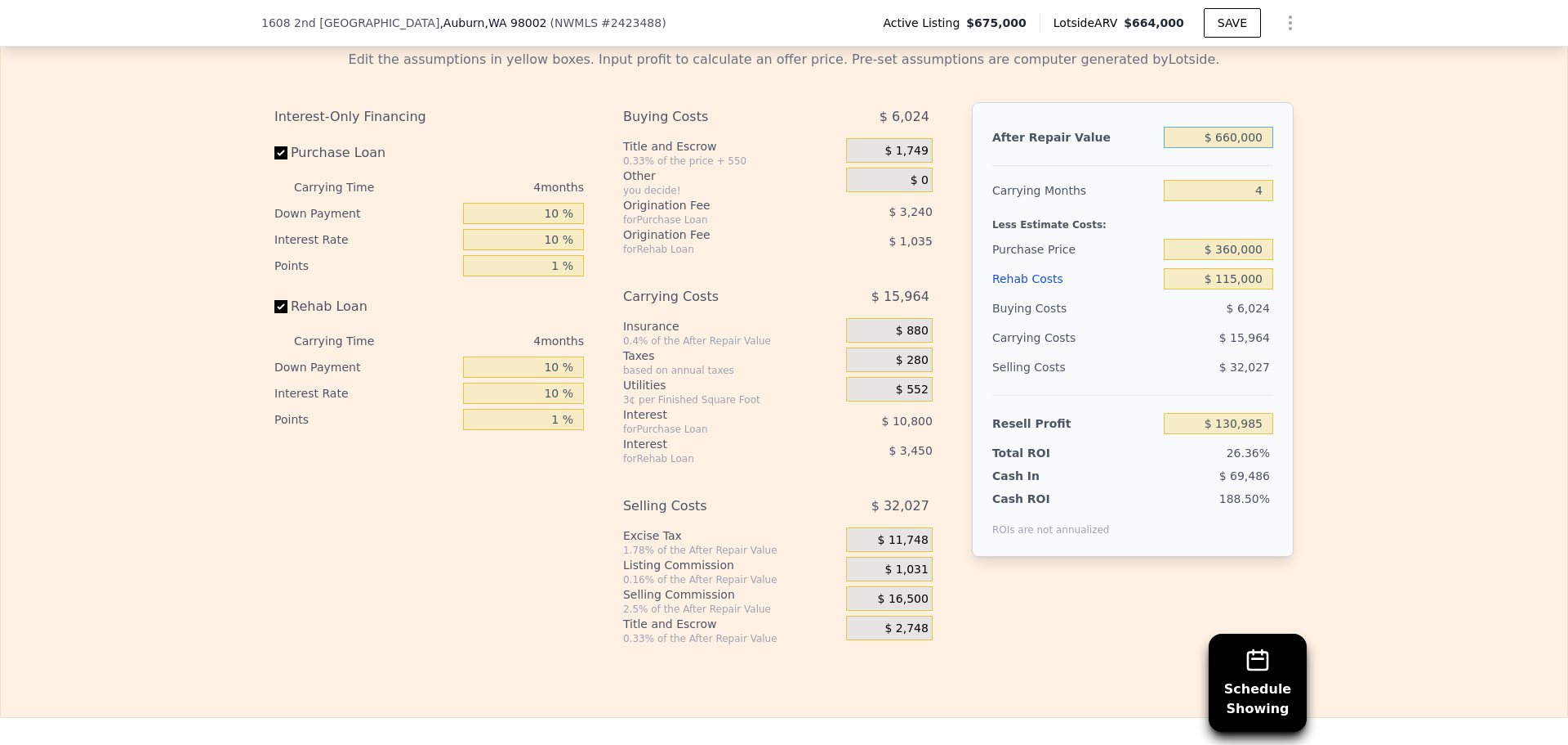
click at [1226, 148] on input "$ 660,000" at bounding box center [1219, 137] width 109 height 21
type input "$ 6"
type input "-$ 496,652"
type input "$ 64"
type input "-$ 496,597"
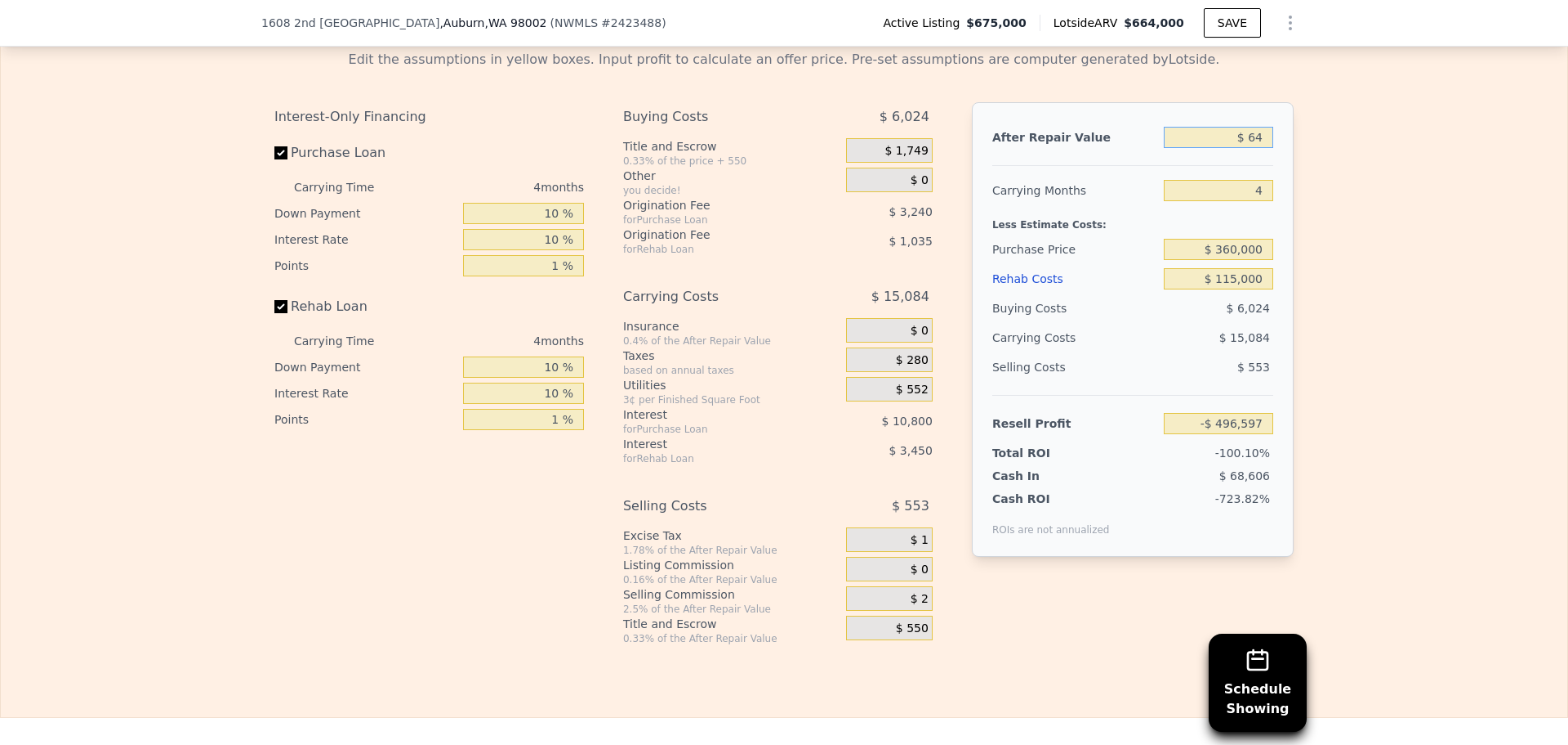
type input "$ 640"
type input "-$ 496,049"
type input "$ 6,400"
type input "-$ 490,572"
type input "$ 640,000"
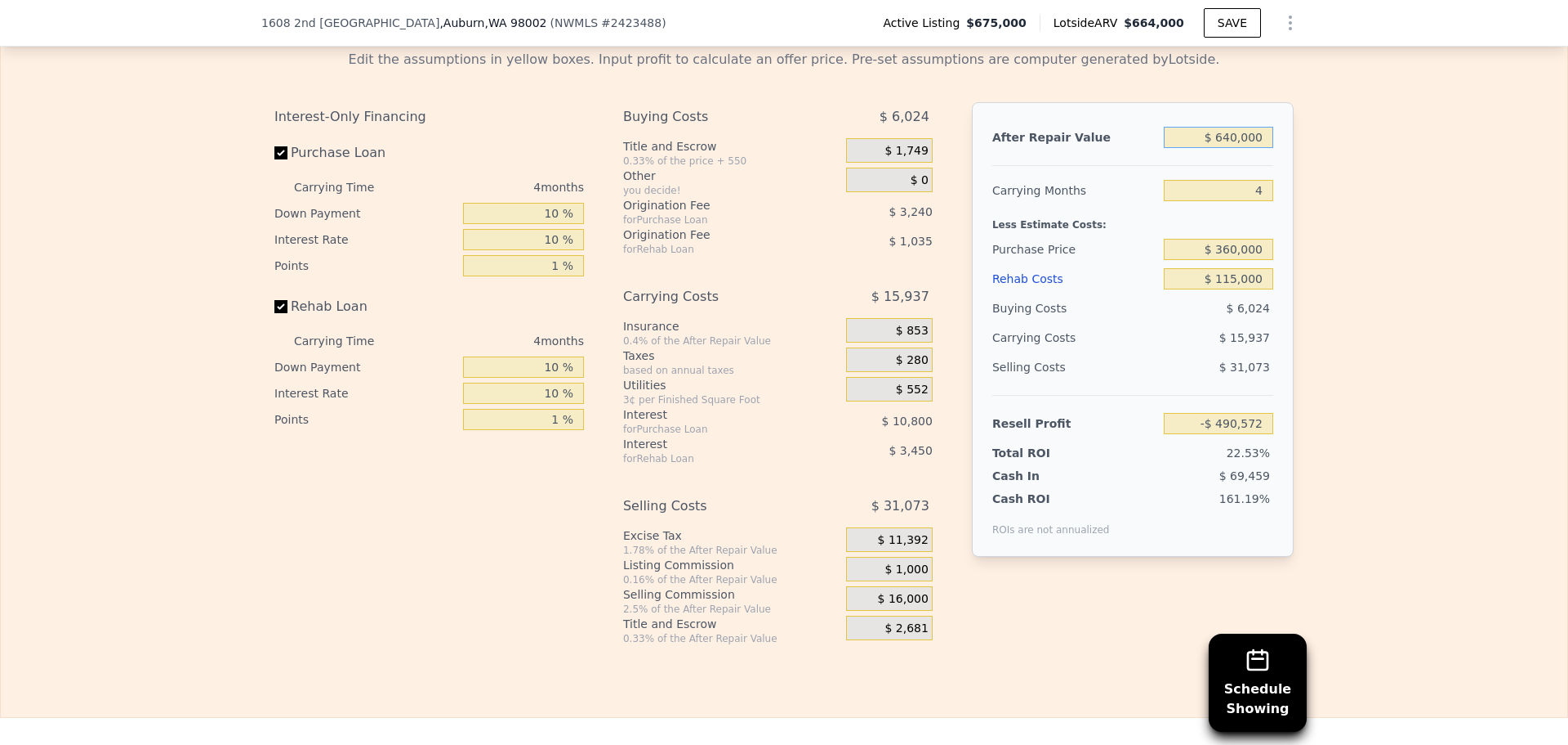
type input "$ 111,966"
type input "$ 640,000"
click at [1398, 362] on div "Edit the assumptions in yellow boxes. Input profit to calculate an offer price.…" at bounding box center [784, 341] width 1567 height 608
click at [1366, 363] on div "Edit the assumptions in yellow boxes. Input profit to calculate an offer price.…" at bounding box center [784, 341] width 1567 height 608
drag, startPoint x: 1366, startPoint y: 362, endPoint x: 1367, endPoint y: 275, distance: 87.0
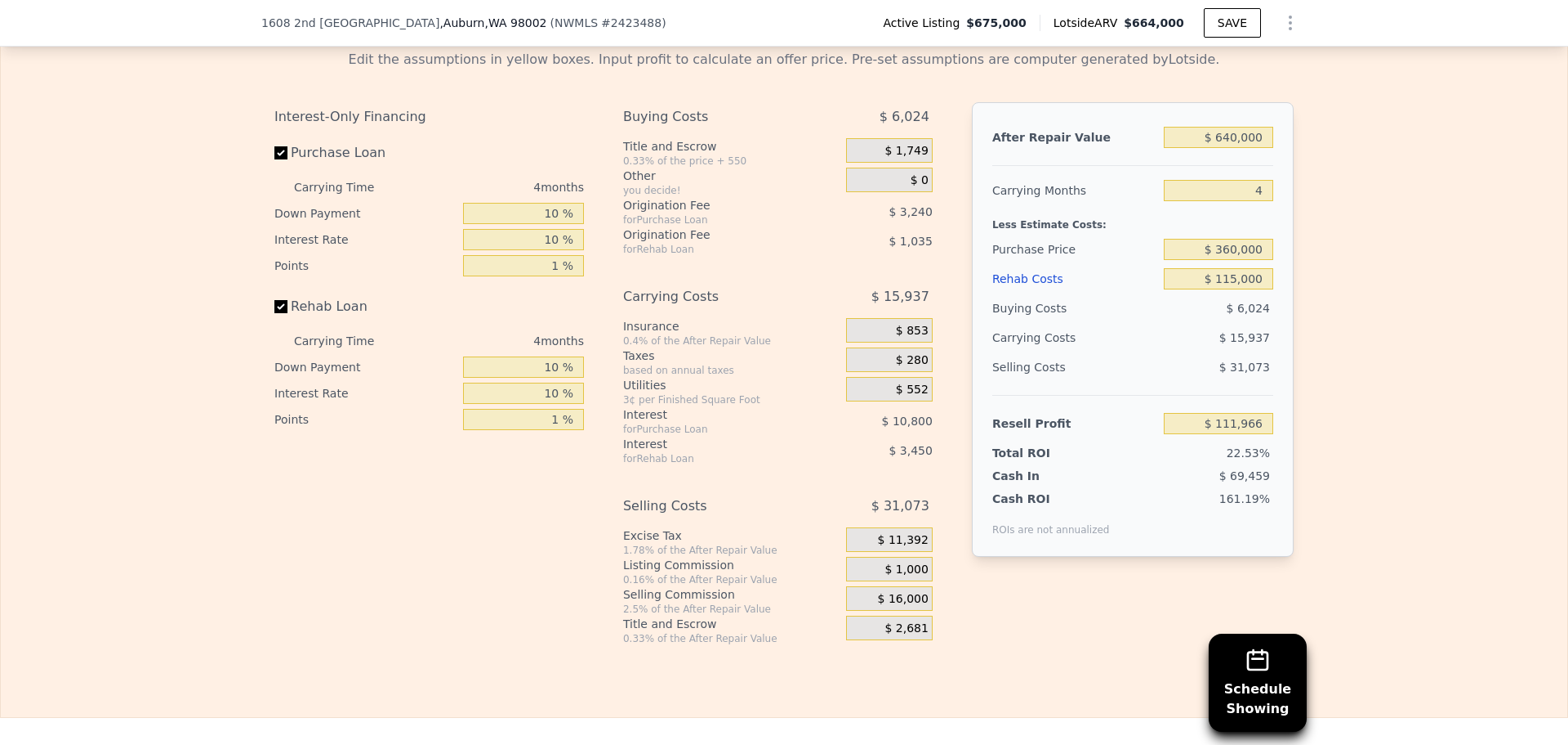
click at [1367, 275] on div "Edit the assumptions in yellow boxes. Input profit to calculate an offer price.…" at bounding box center [784, 341] width 1567 height 608
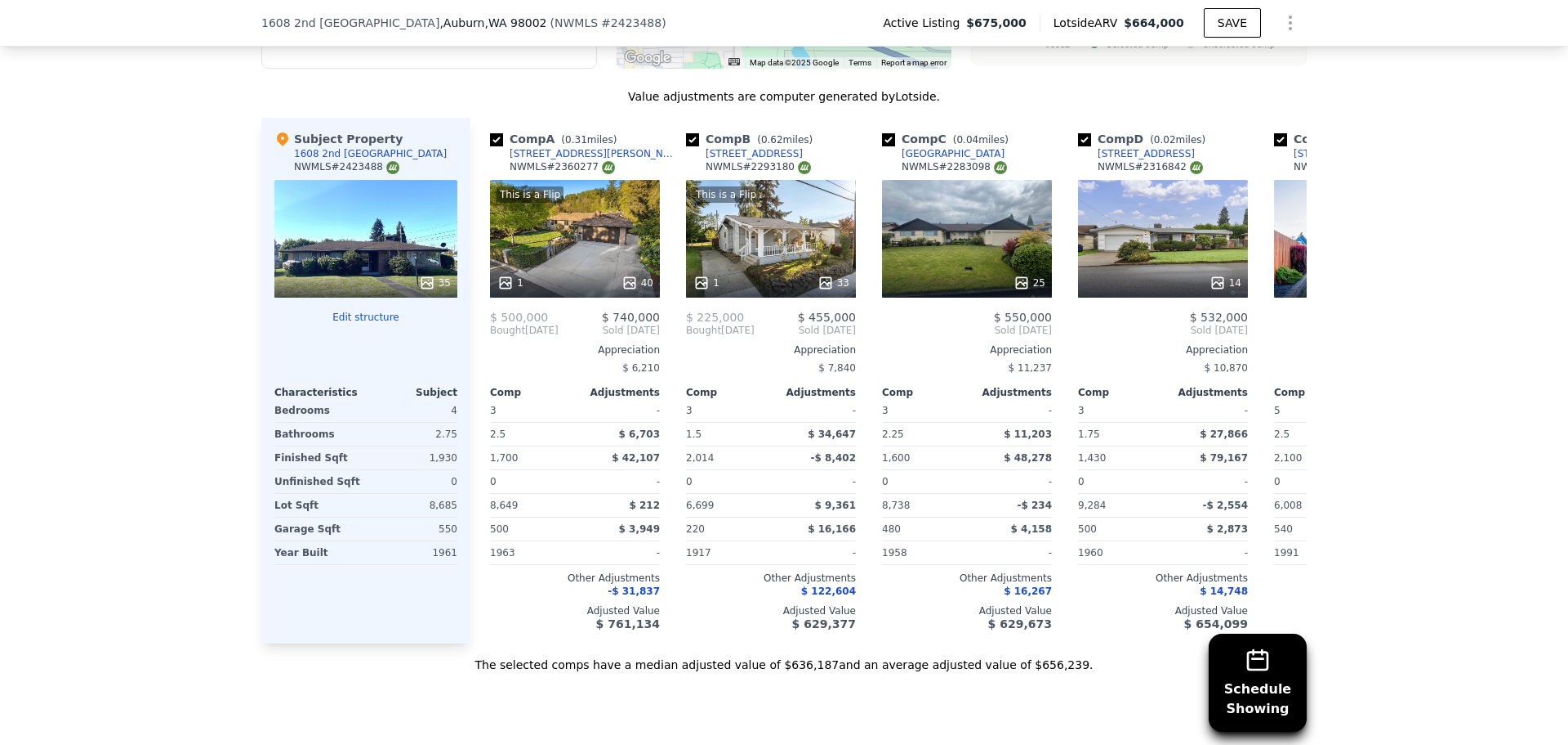
scroll to position [1580, 0]
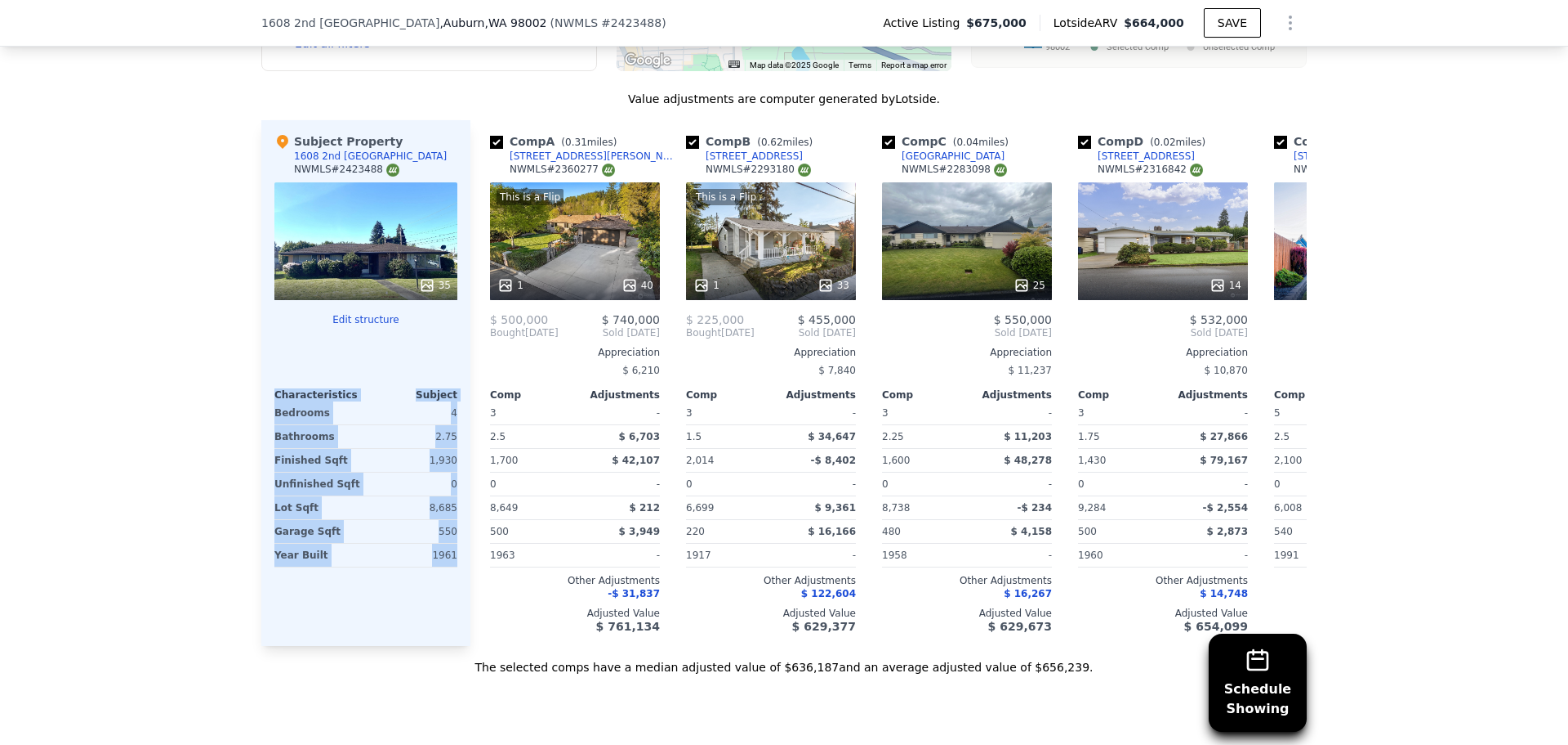
drag, startPoint x: 269, startPoint y: 410, endPoint x: 452, endPoint y: 571, distance: 243.7
click at [452, 571] on div "Subject Property [STREET_ADDRESS] # 2423488 35 Edit structure Characteristics S…" at bounding box center [365, 382] width 210 height 526
click at [424, 606] on div "Subject Property [STREET_ADDRESS] # 2423488 35 Edit structure Characteristics S…" at bounding box center [365, 382] width 210 height 526
drag, startPoint x: 269, startPoint y: 404, endPoint x: 452, endPoint y: 570, distance: 247.1
click at [452, 570] on div "Subject Property [STREET_ADDRESS] # 2423488 35 Edit structure Characteristics S…" at bounding box center [365, 382] width 210 height 526
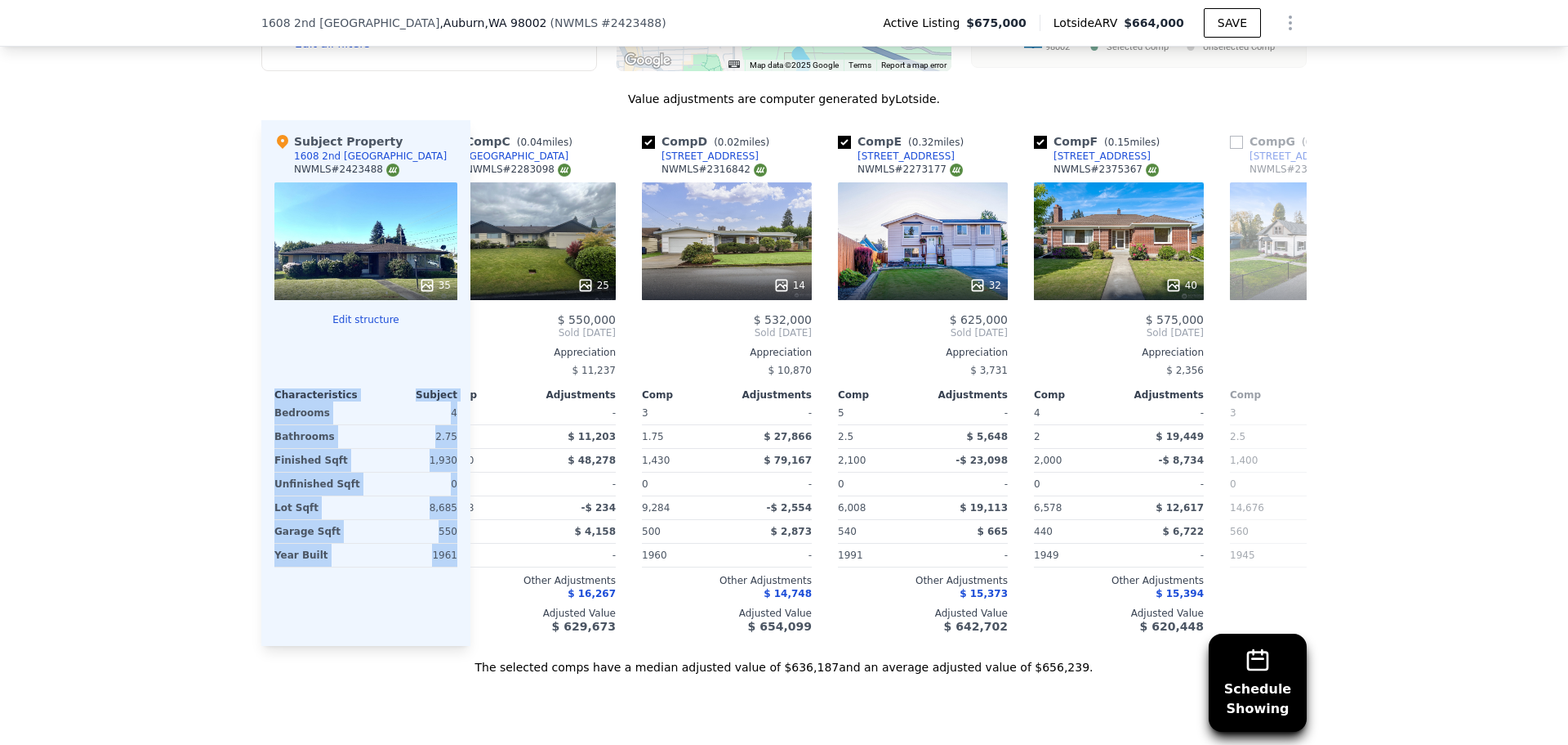
scroll to position [0, 535]
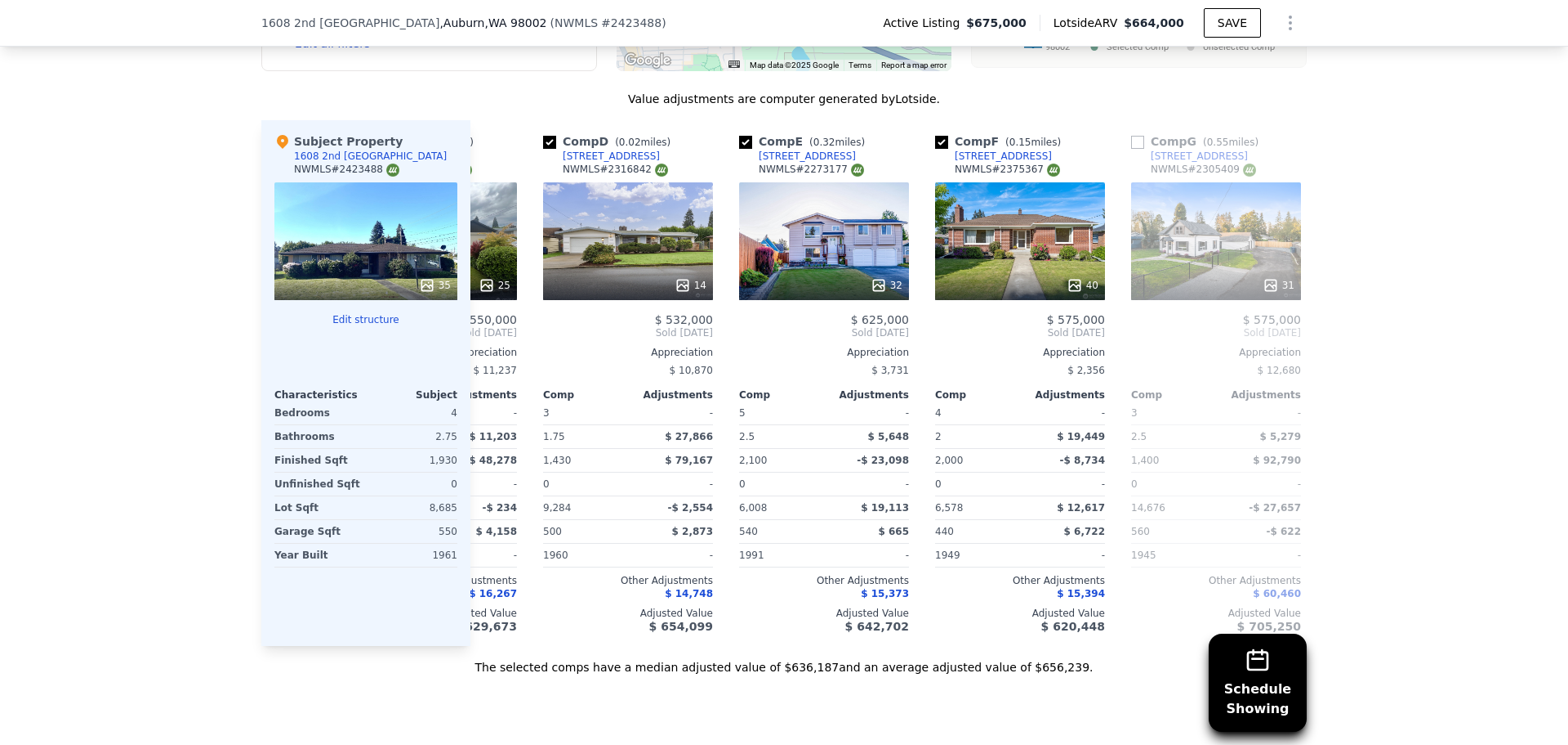
click at [903, 725] on div "Sale Comps Rental Comps Schedule Showing We found 12 sales that match your sear…" at bounding box center [784, 189] width 1568 height 1116
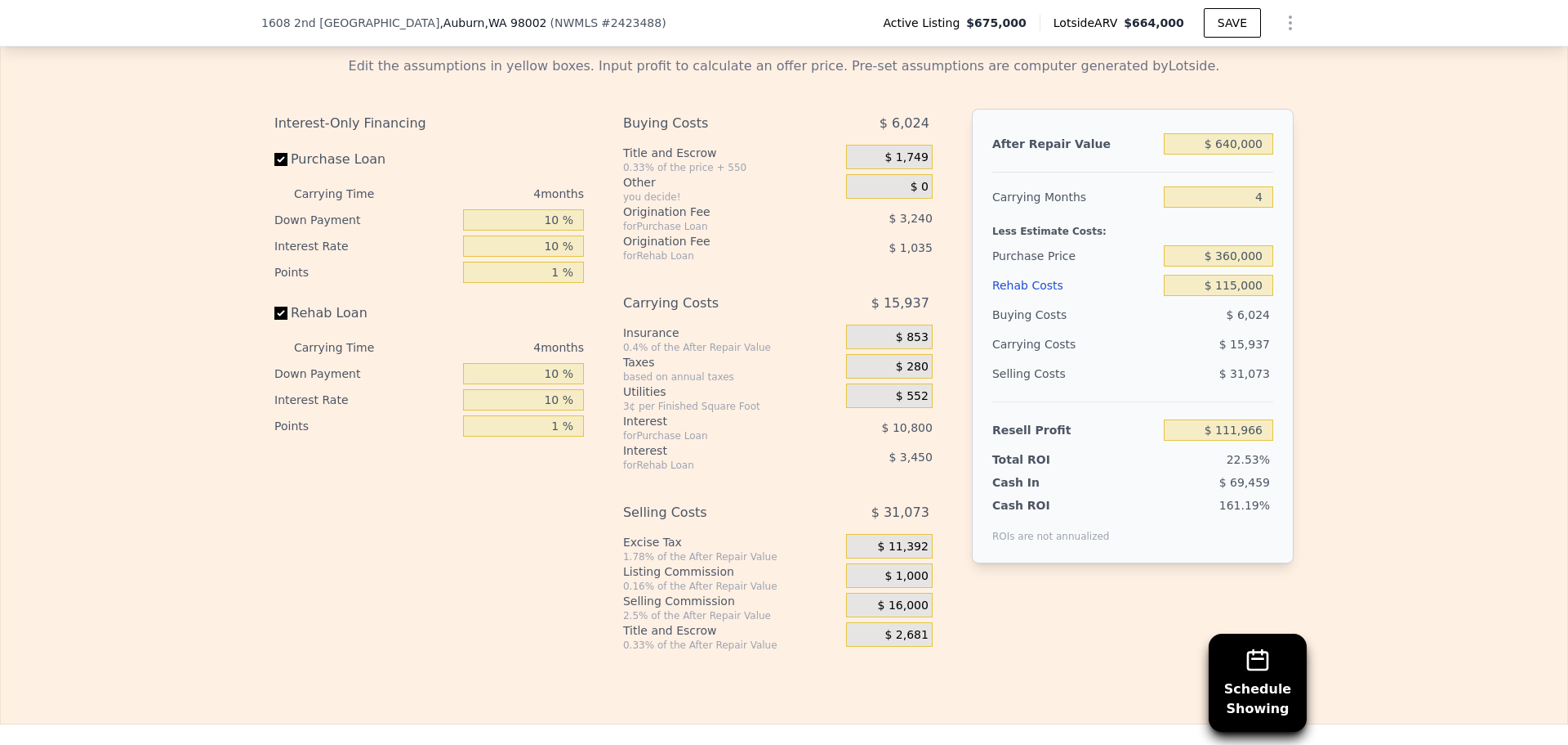
scroll to position [2372, 0]
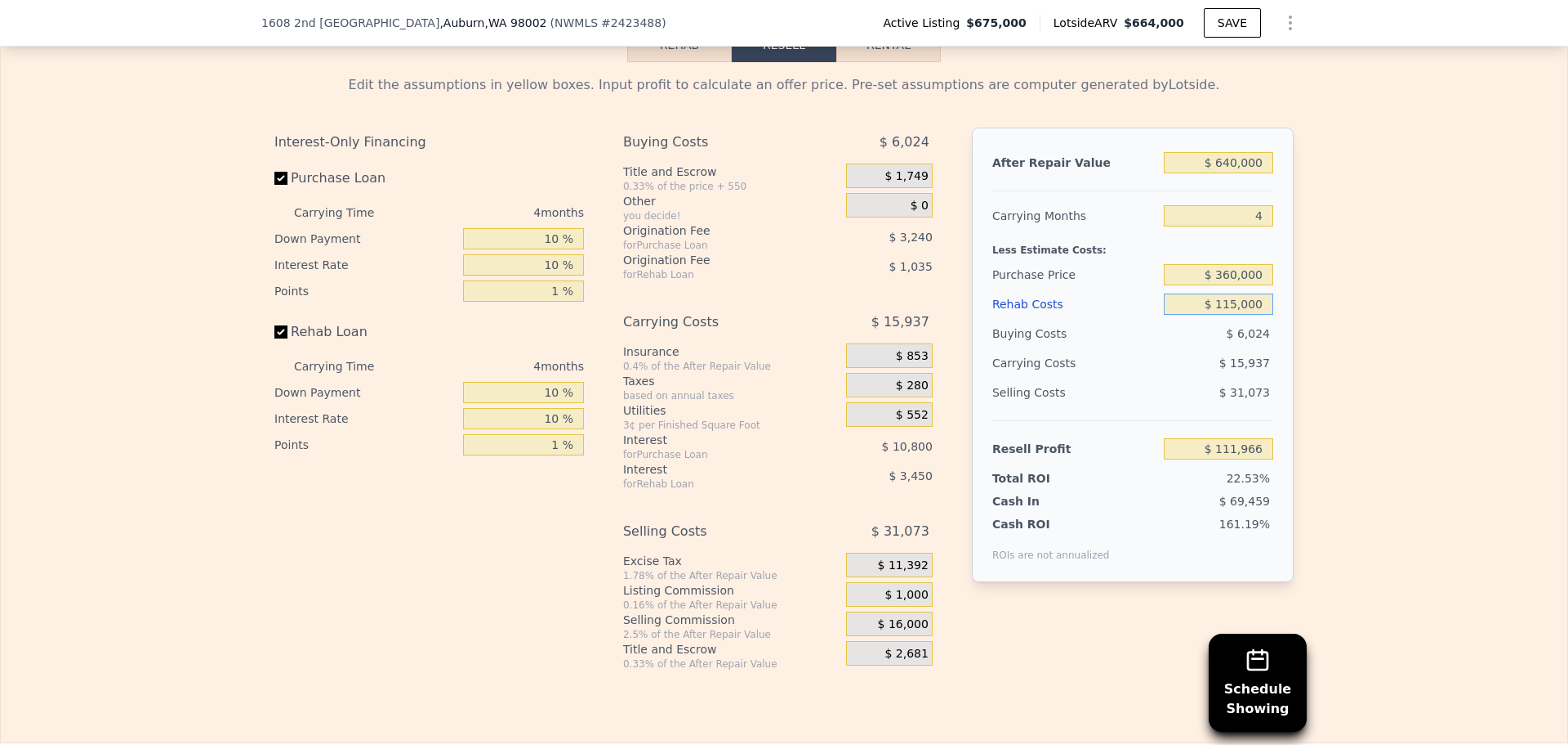
click at [1240, 315] on input "$ 115,000" at bounding box center [1219, 304] width 109 height 21
type input "$ 12"
type input "$ 231,441"
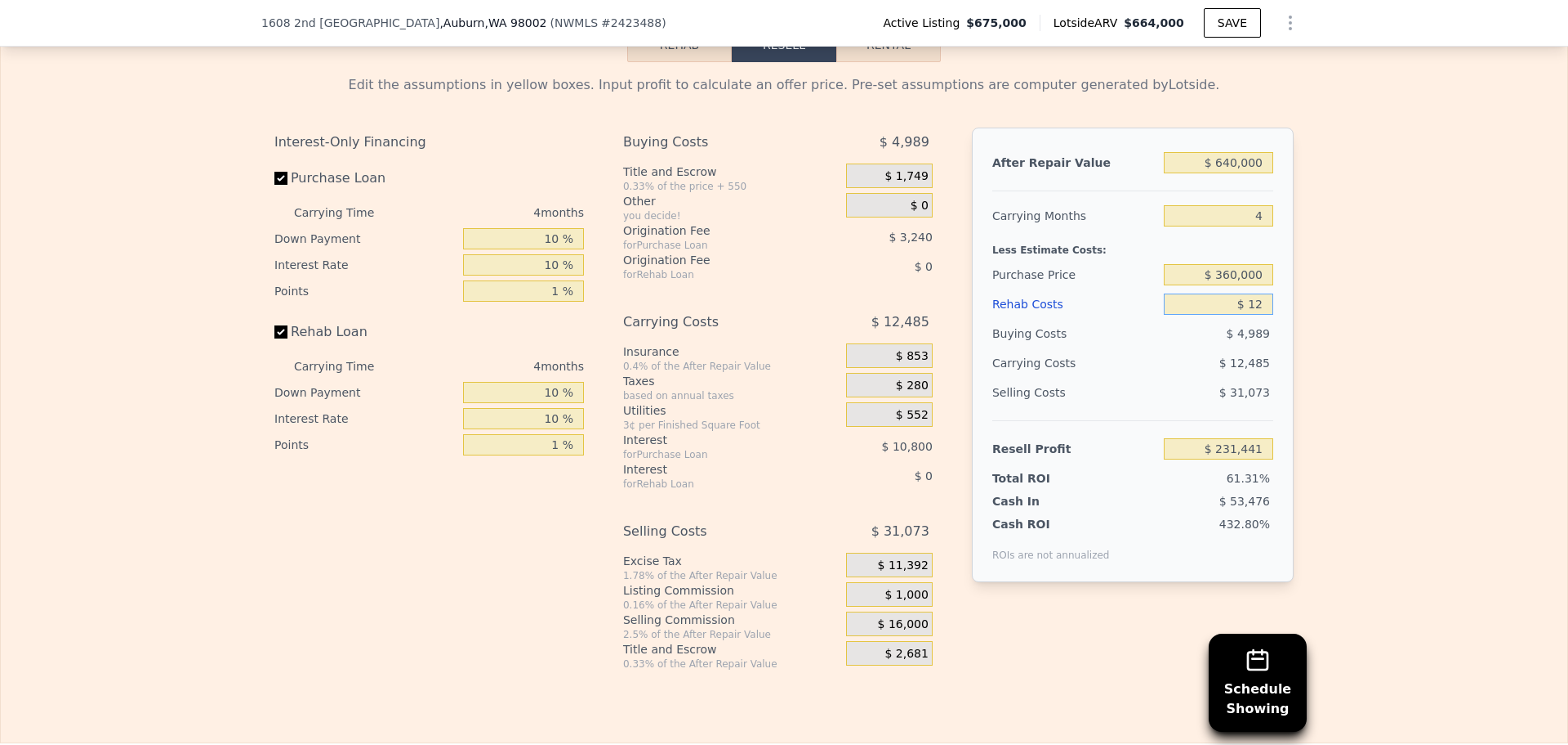
type input "$ 129"
type input "$ 231,319"
type input "$ 129,999"
type input "$ 96,384"
click at [1234, 315] on input "$ 129,999" at bounding box center [1219, 304] width 109 height 21
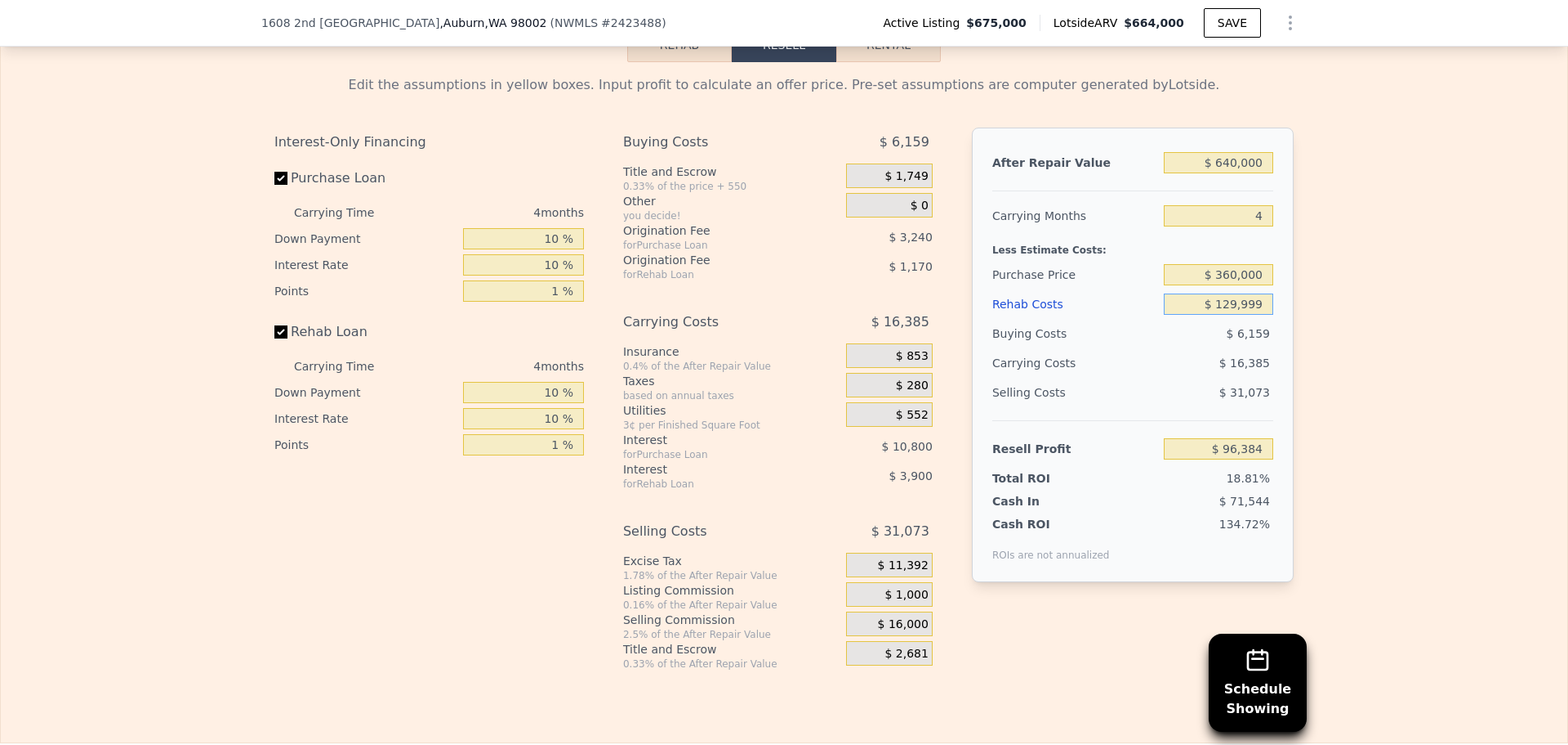
click at [1234, 315] on input "$ 129,999" at bounding box center [1219, 304] width 109 height 21
type input "$ 12"
type input "$ 231,441"
type input "$ 120"
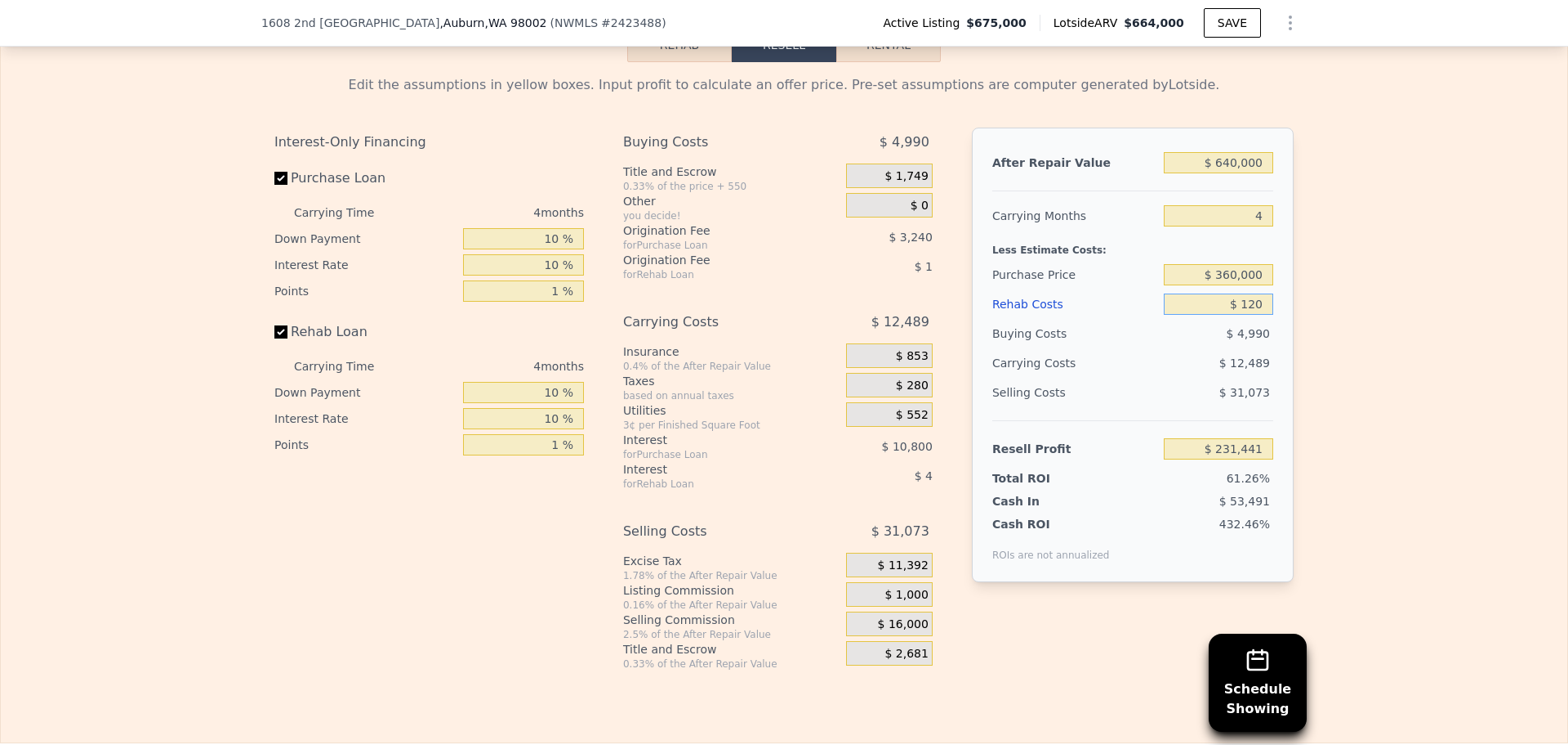
type input "$ 231,328"
type input "$ 120,000"
type input "$ 106,773"
type input "$ 120,000"
click at [1101, 407] on div "Selling Costs" at bounding box center [1074, 392] width 165 height 29
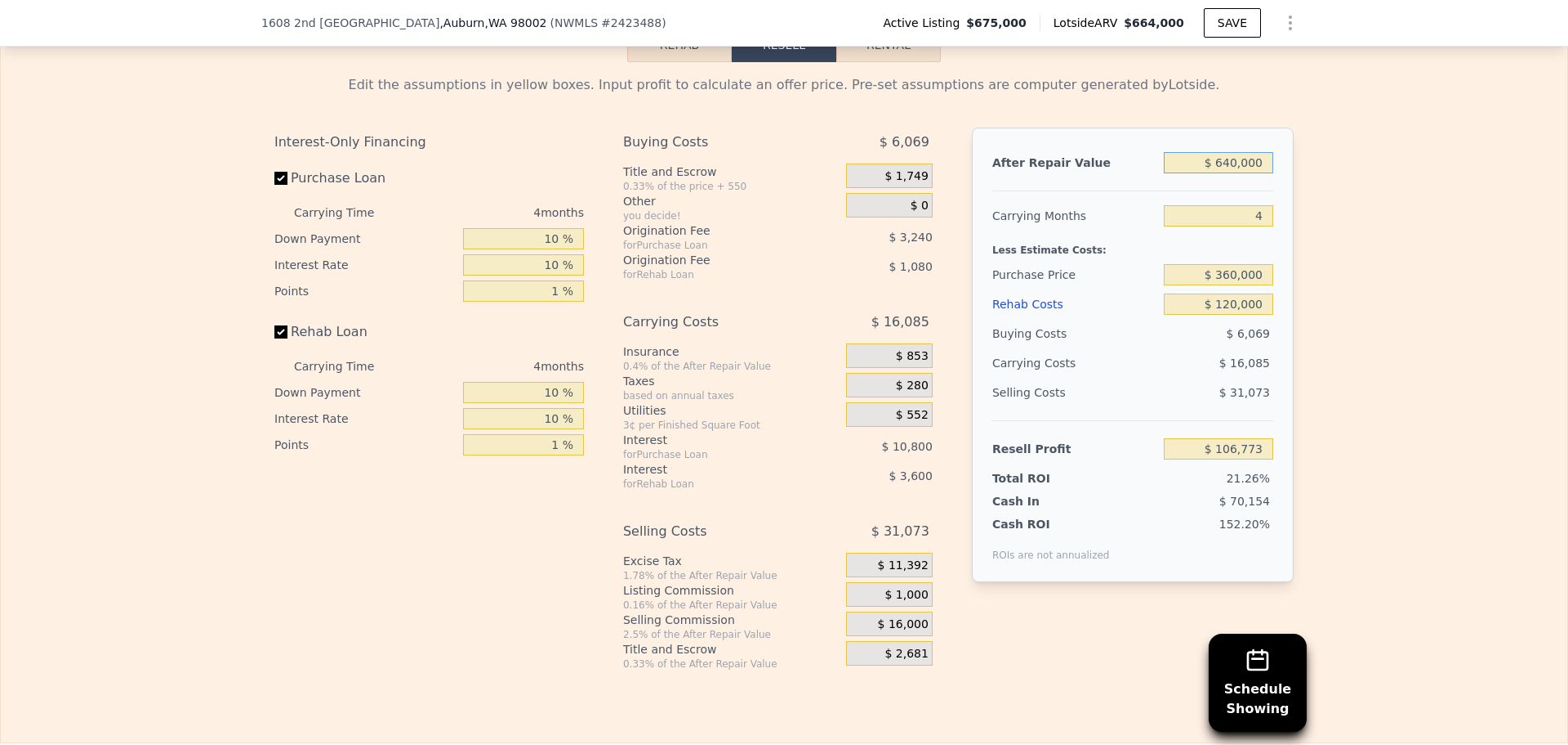
click at [1246, 174] on input "$ 640,000" at bounding box center [1219, 163] width 109 height 21
click at [1247, 174] on input "$ 640,000" at bounding box center [1219, 163] width 109 height 21
type input "$ 65"
type input "-$ 501,789"
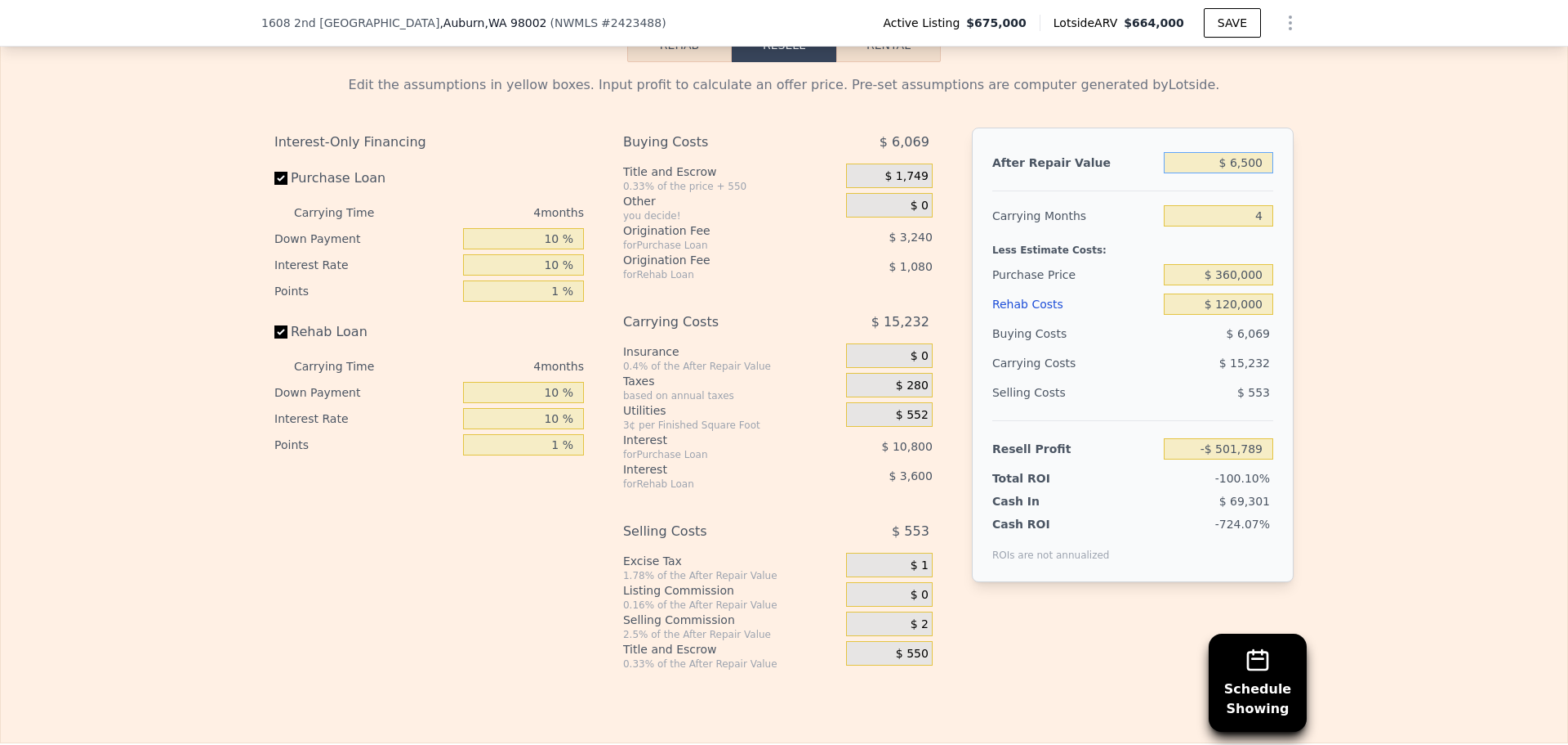
type input "$ 65,000"
type input "-$ 501,233"
type input "$ 650,000"
type input "$ 116,281"
type input "$ 650,000"
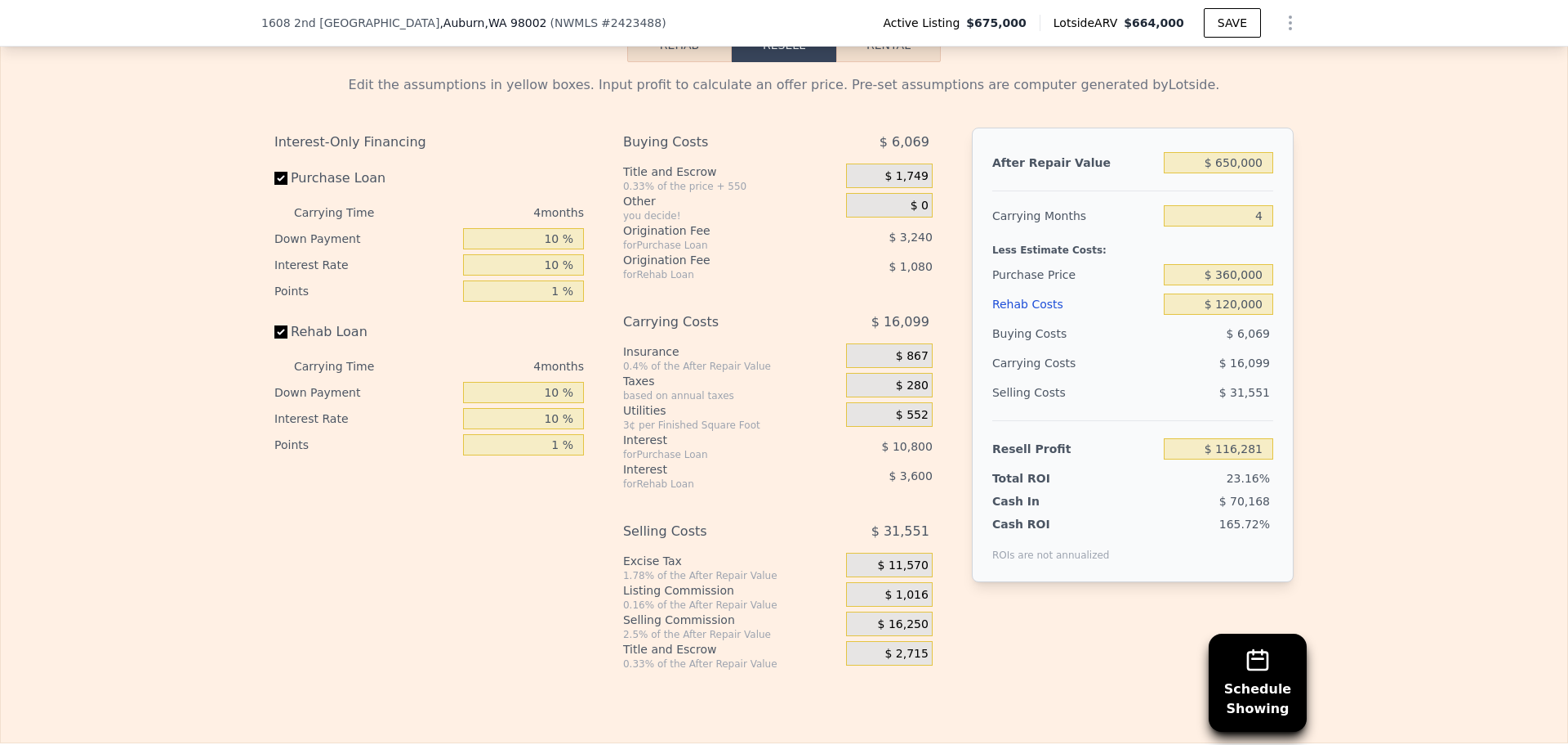
click at [1040, 377] on div "Carrying Costs" at bounding box center [1043, 363] width 102 height 29
click at [1039, 372] on div "Carrying Costs" at bounding box center [1043, 363] width 102 height 29
click at [1336, 239] on div "Edit the assumptions in yellow boxes. Input profit to calculate an offer price.…" at bounding box center [784, 367] width 1567 height 608
drag, startPoint x: 1334, startPoint y: 239, endPoint x: 1327, endPoint y: 164, distance: 75.3
click at [1327, 164] on div "Edit the assumptions in yellow boxes. Input profit to calculate an offer price.…" at bounding box center [784, 367] width 1567 height 608
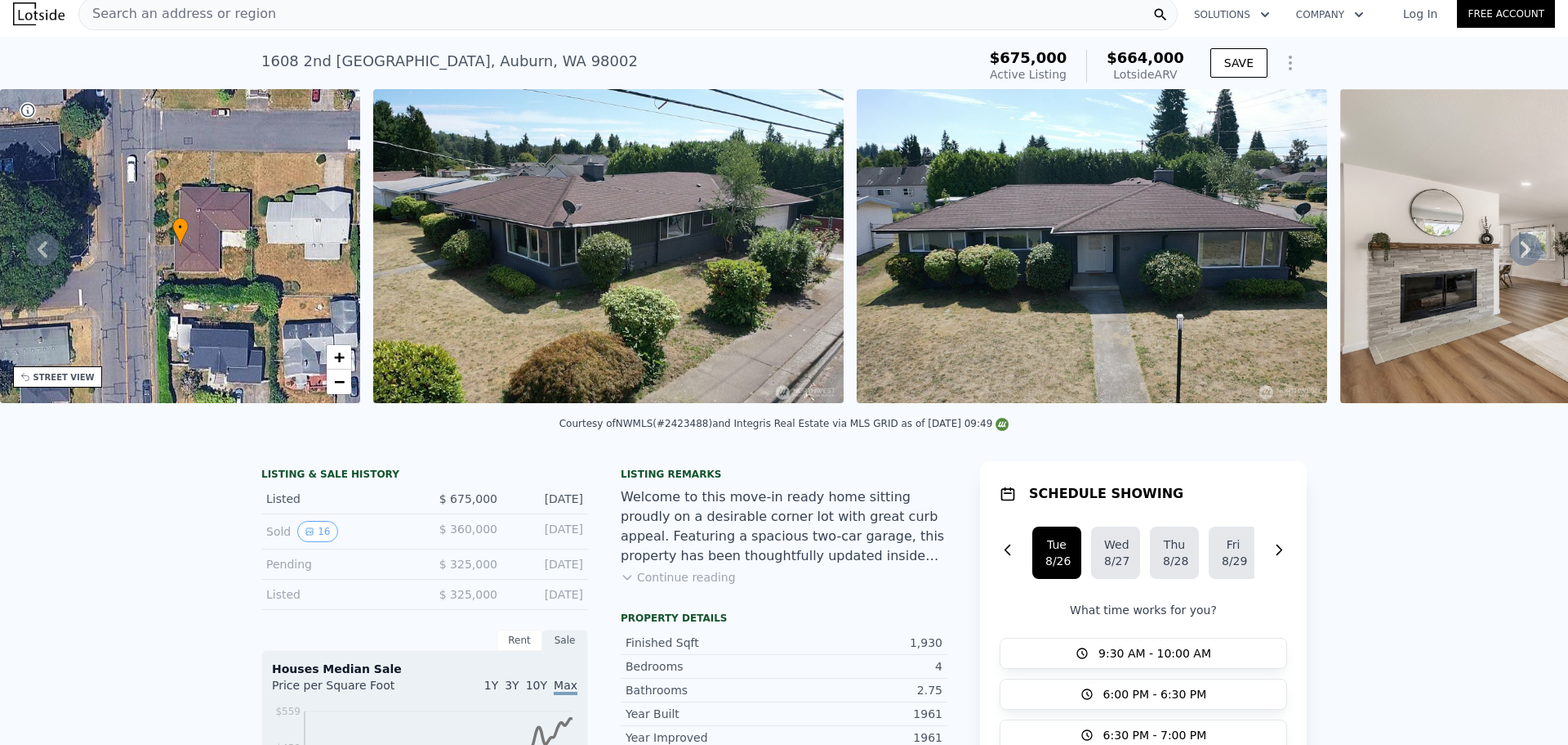
scroll to position [0, 0]
